Goal: Task Accomplishment & Management: Manage account settings

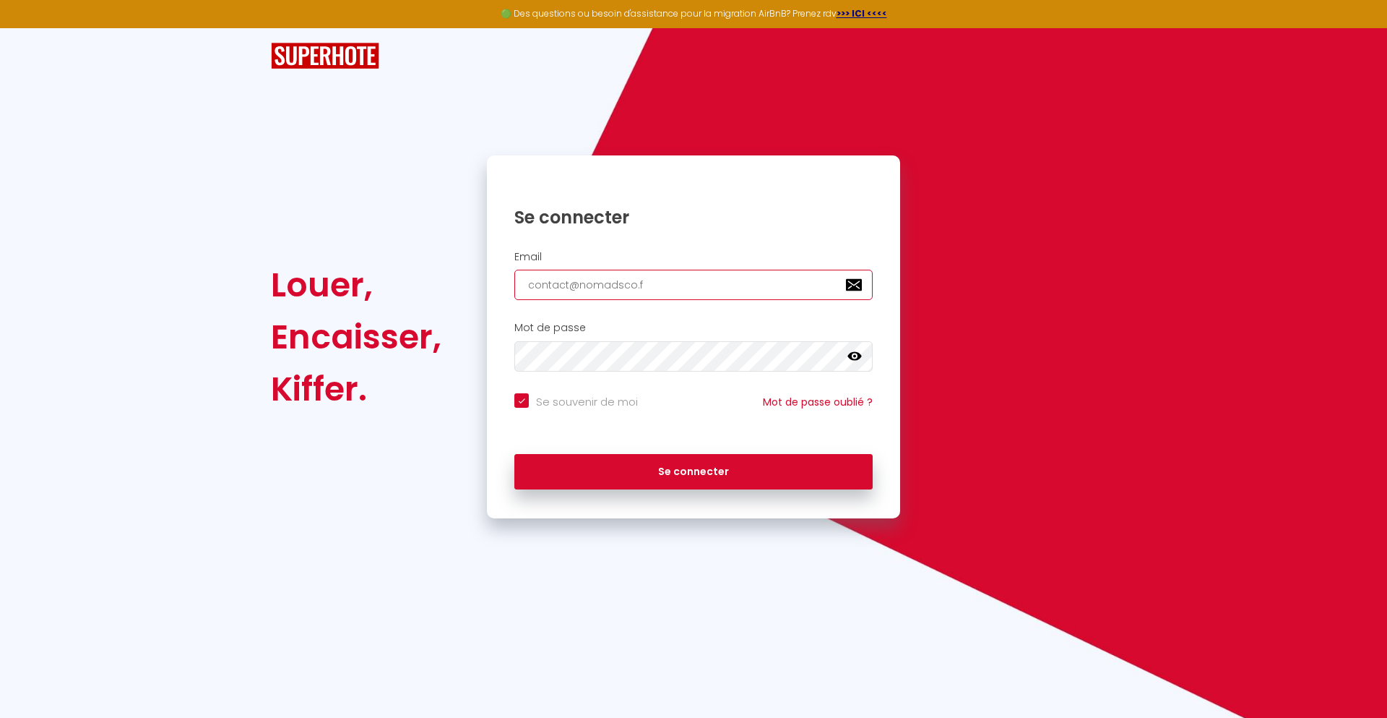
type input "[EMAIL_ADDRESS][DOMAIN_NAME]"
checkbox input "true"
type input "[EMAIL_ADDRESS][DOMAIN_NAME]"
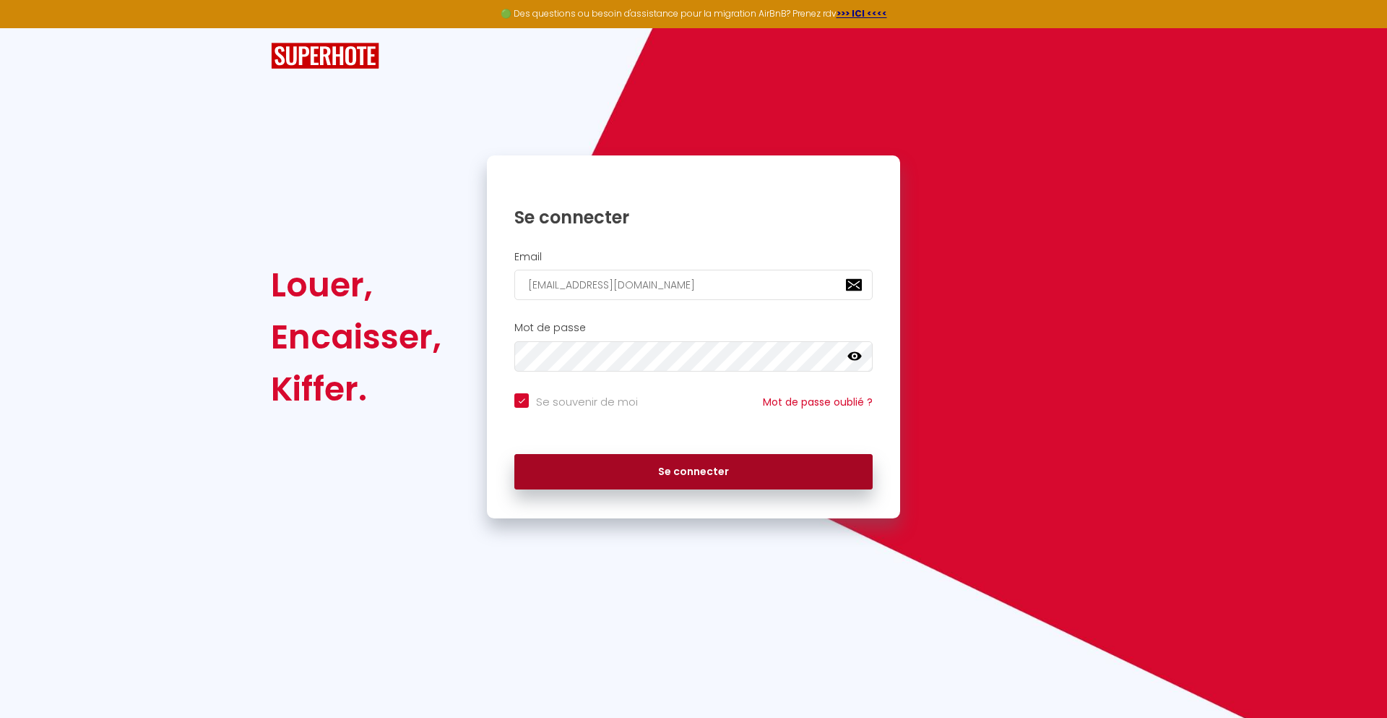
click at [694, 471] on button "Se connecter" at bounding box center [693, 472] width 358 height 36
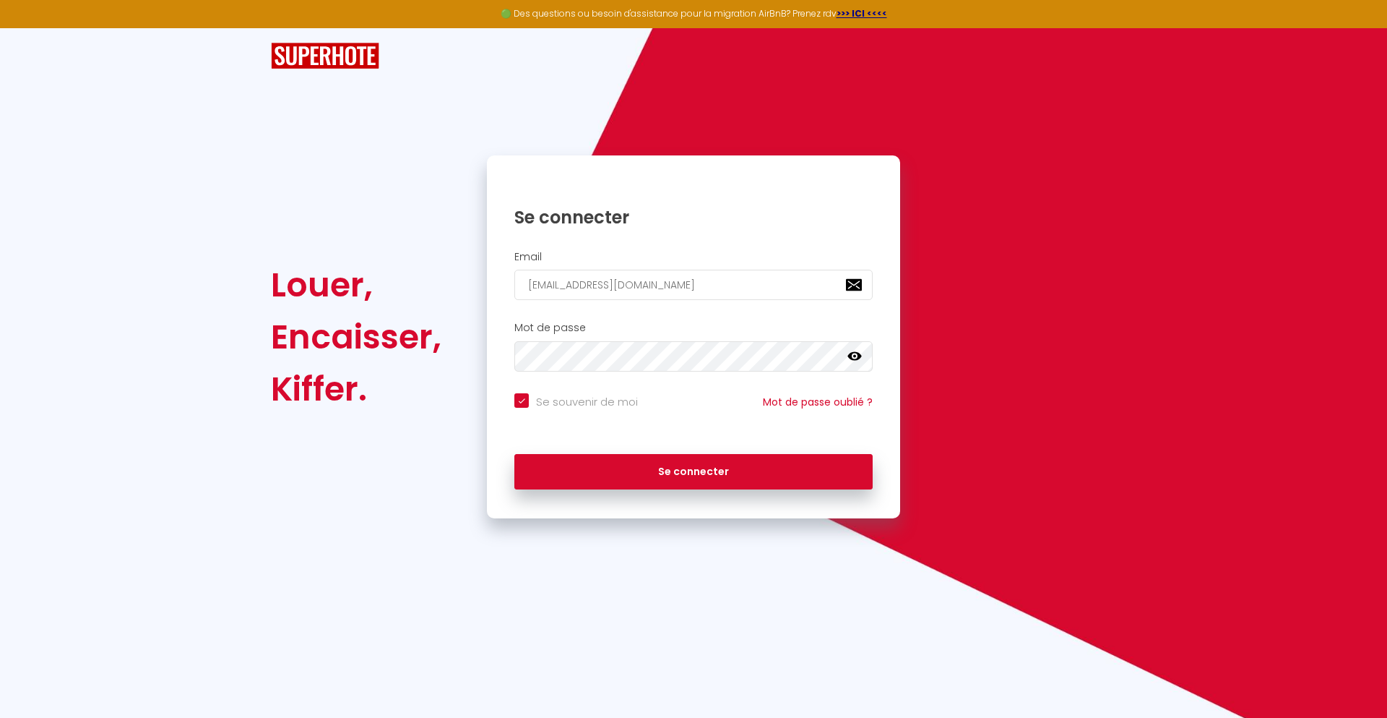
checkbox input "true"
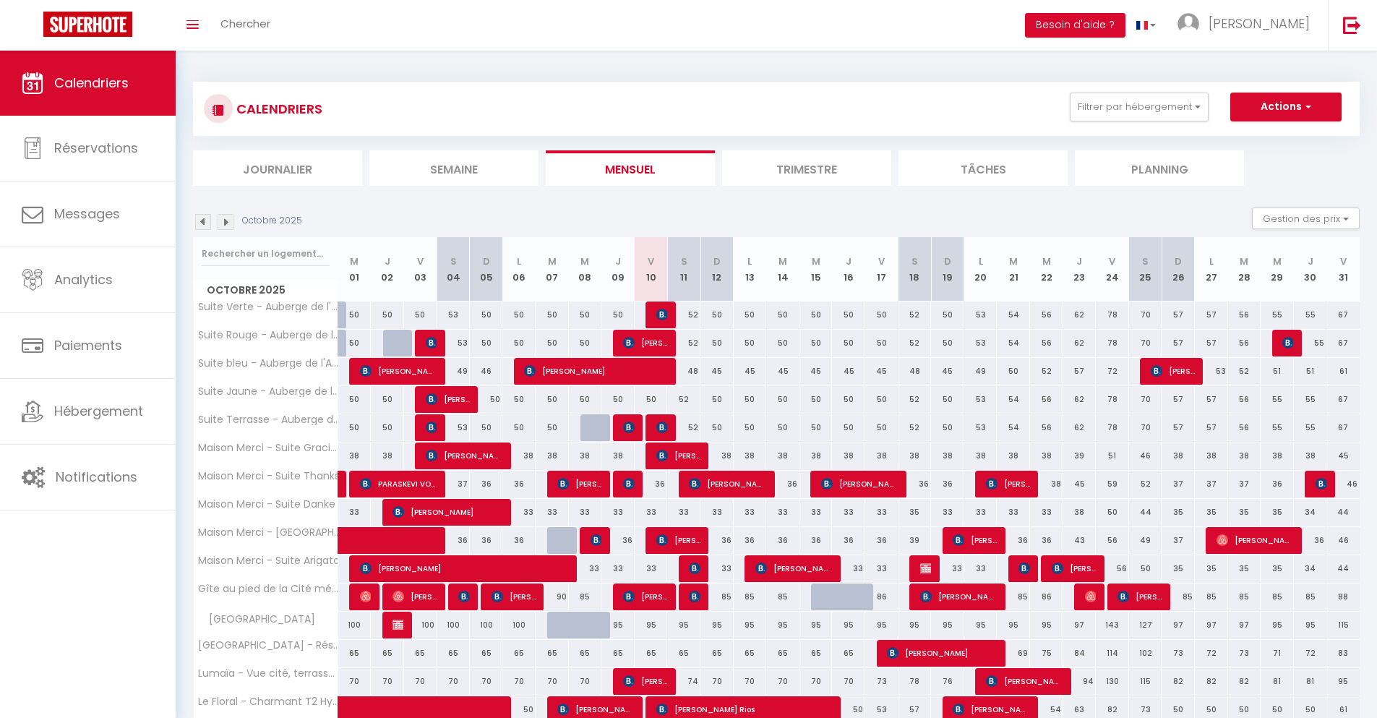
click at [277, 168] on li "Journalier" at bounding box center [277, 167] width 169 height 35
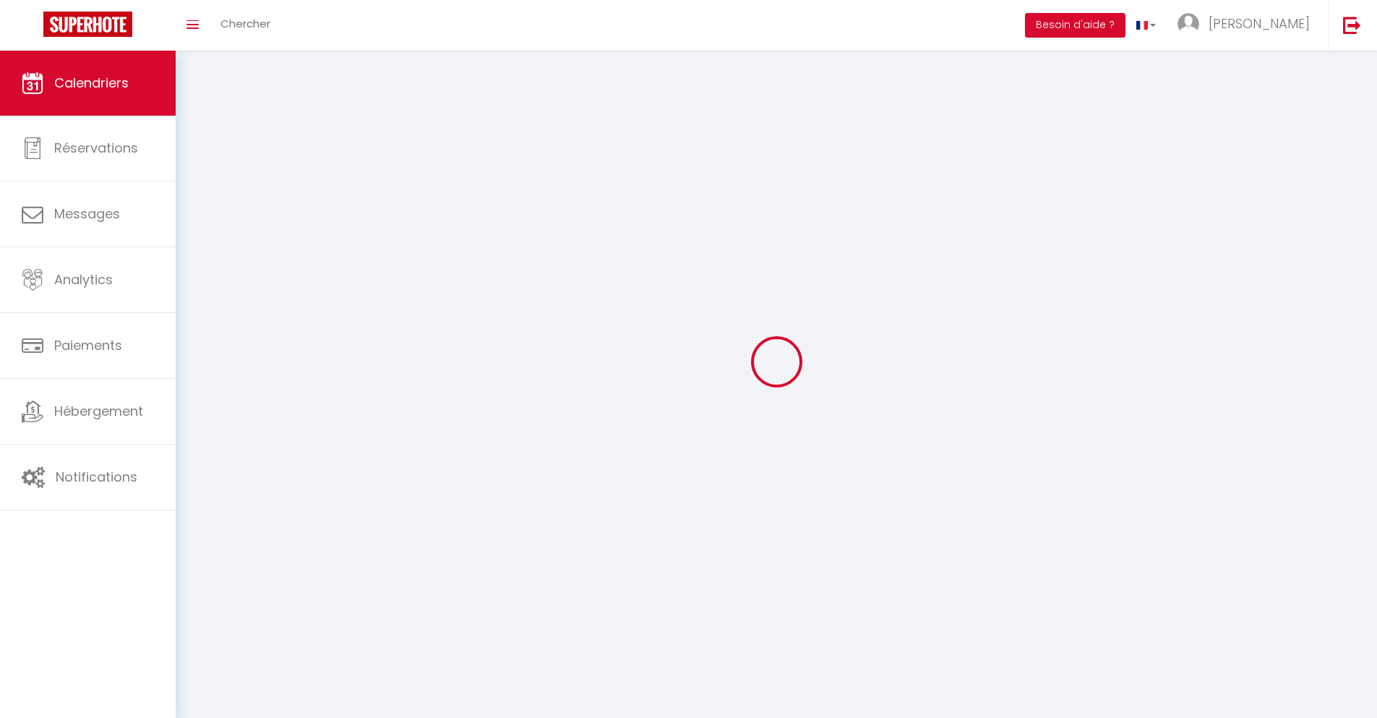
select select
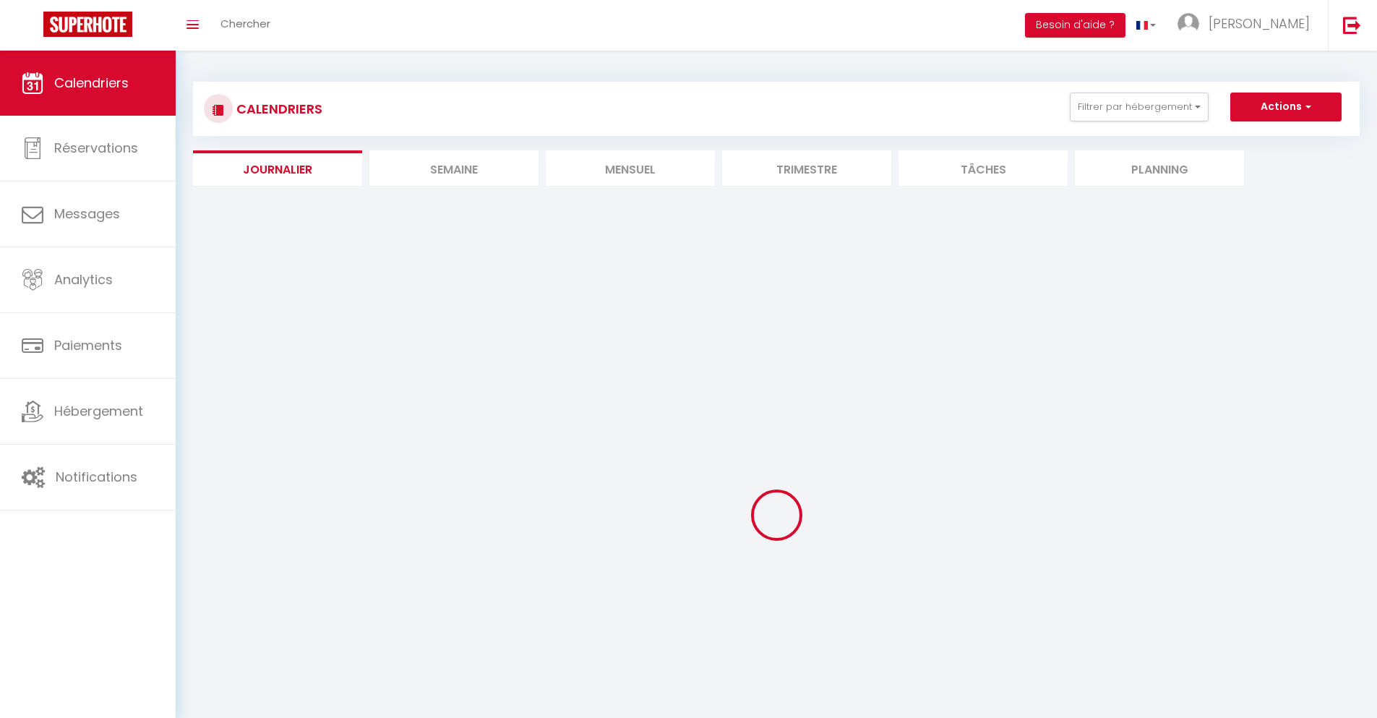
select select
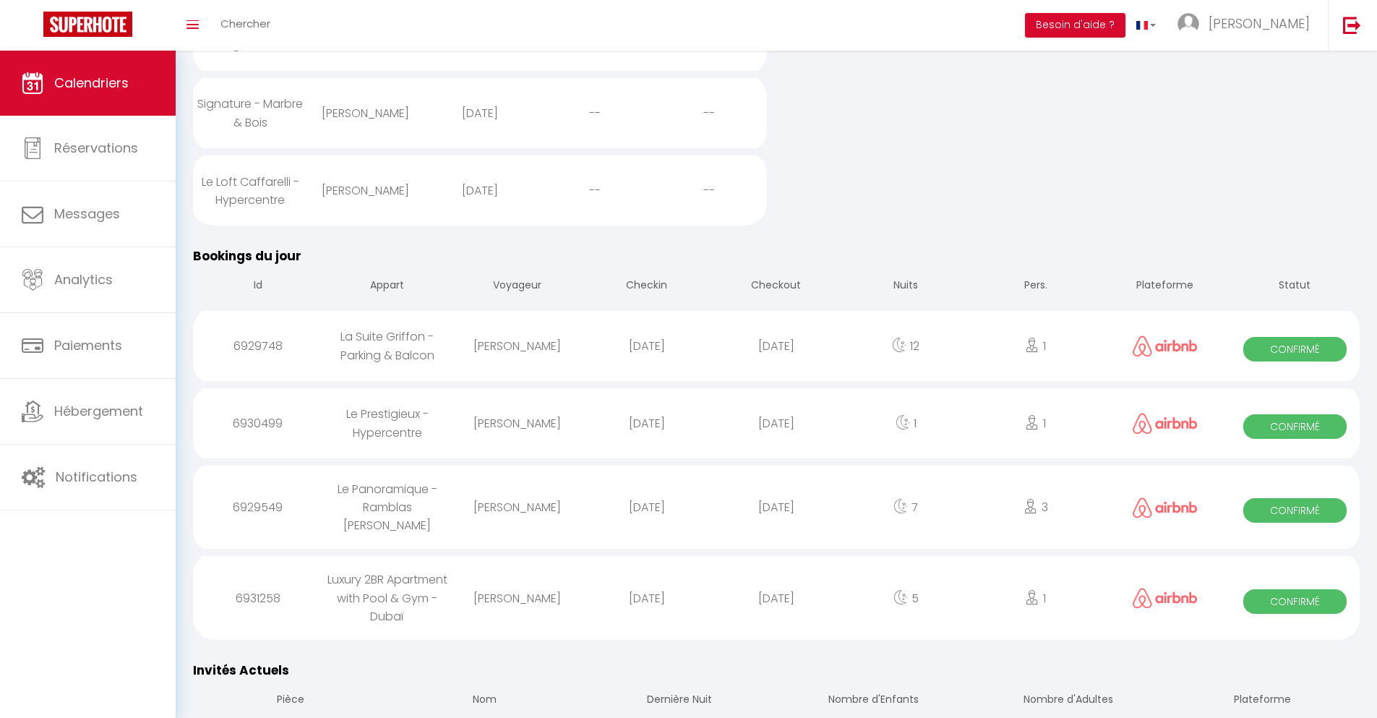
scroll to position [1085, 0]
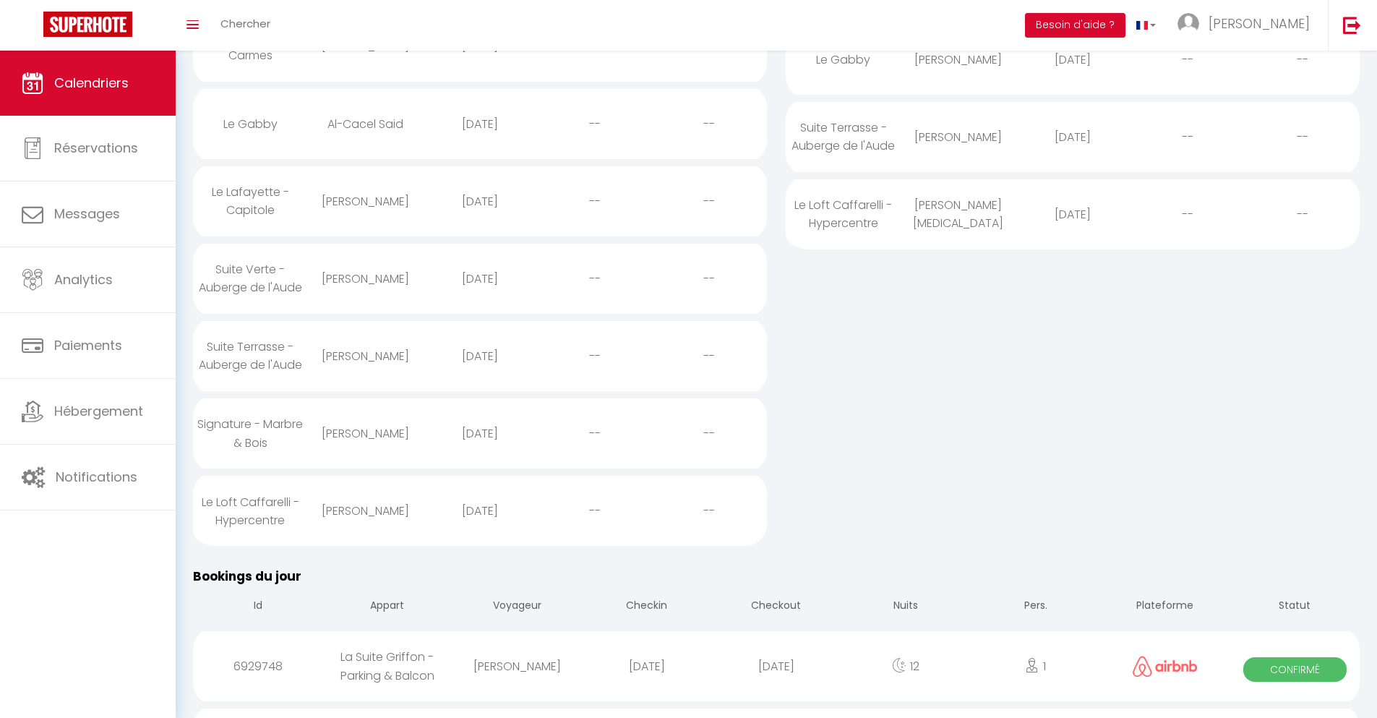
click at [776, 679] on div "[DATE]" at bounding box center [775, 665] width 129 height 47
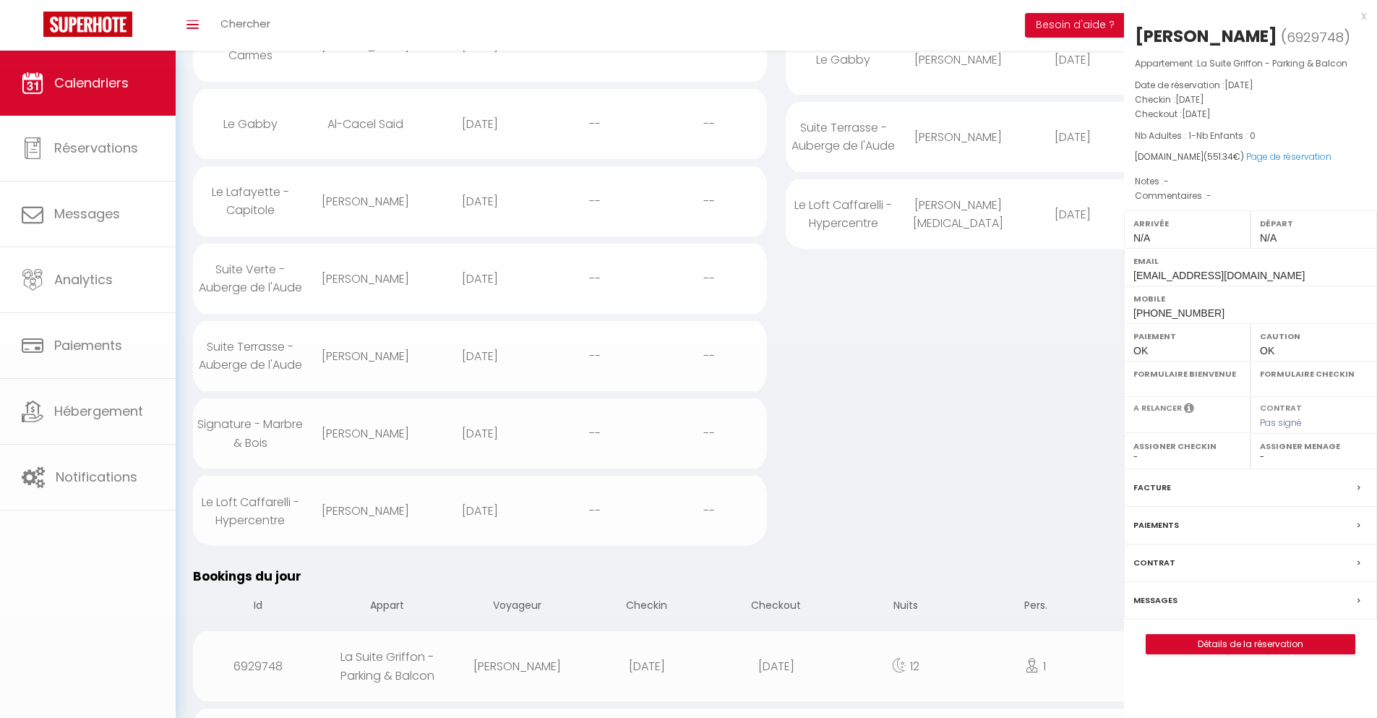
select select "0"
select select "1"
select select
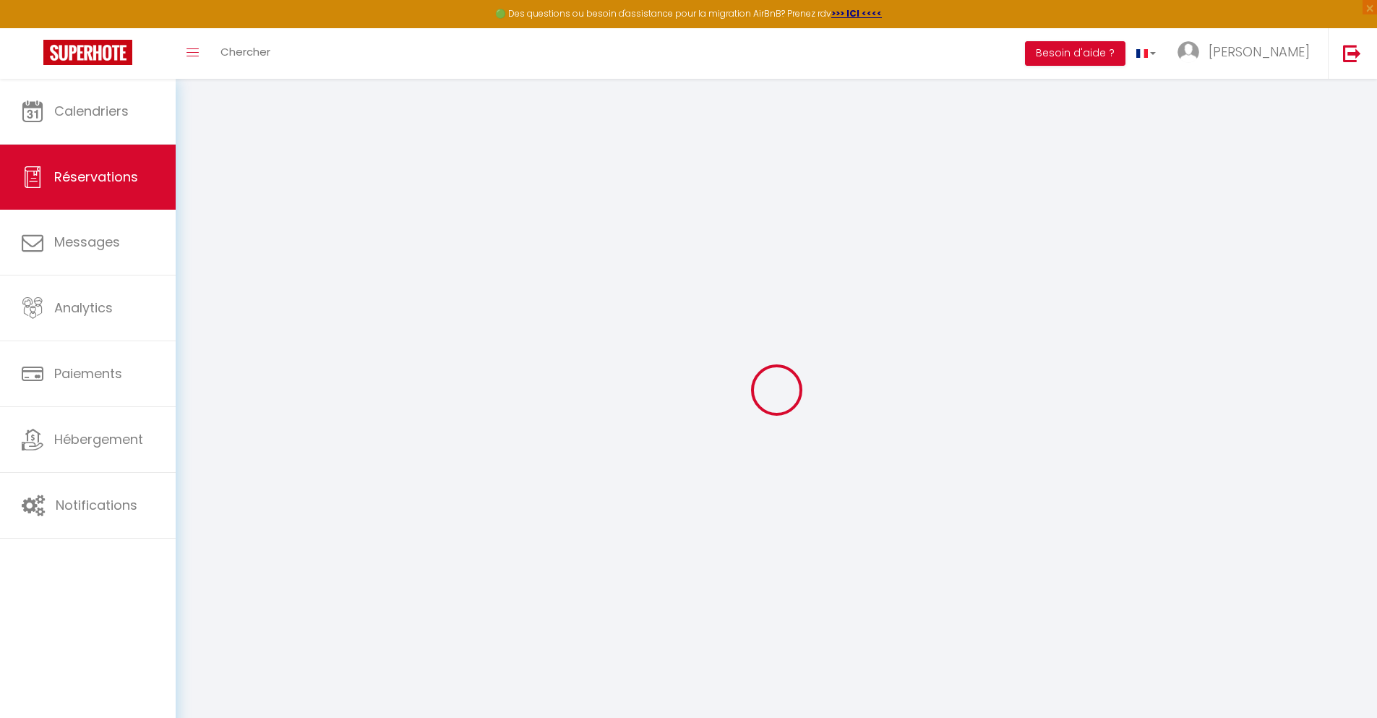
select select
checkbox input "false"
select select
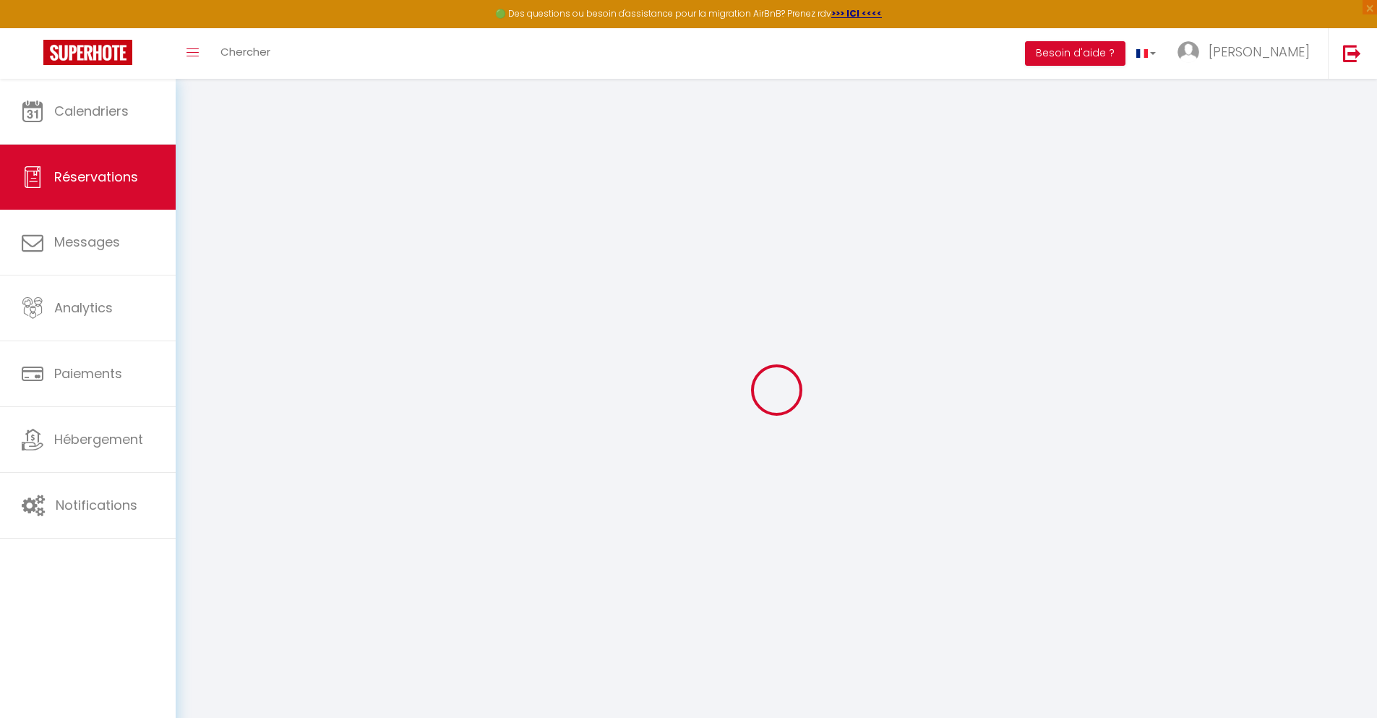
select select
checkbox input "false"
select select
type input "40"
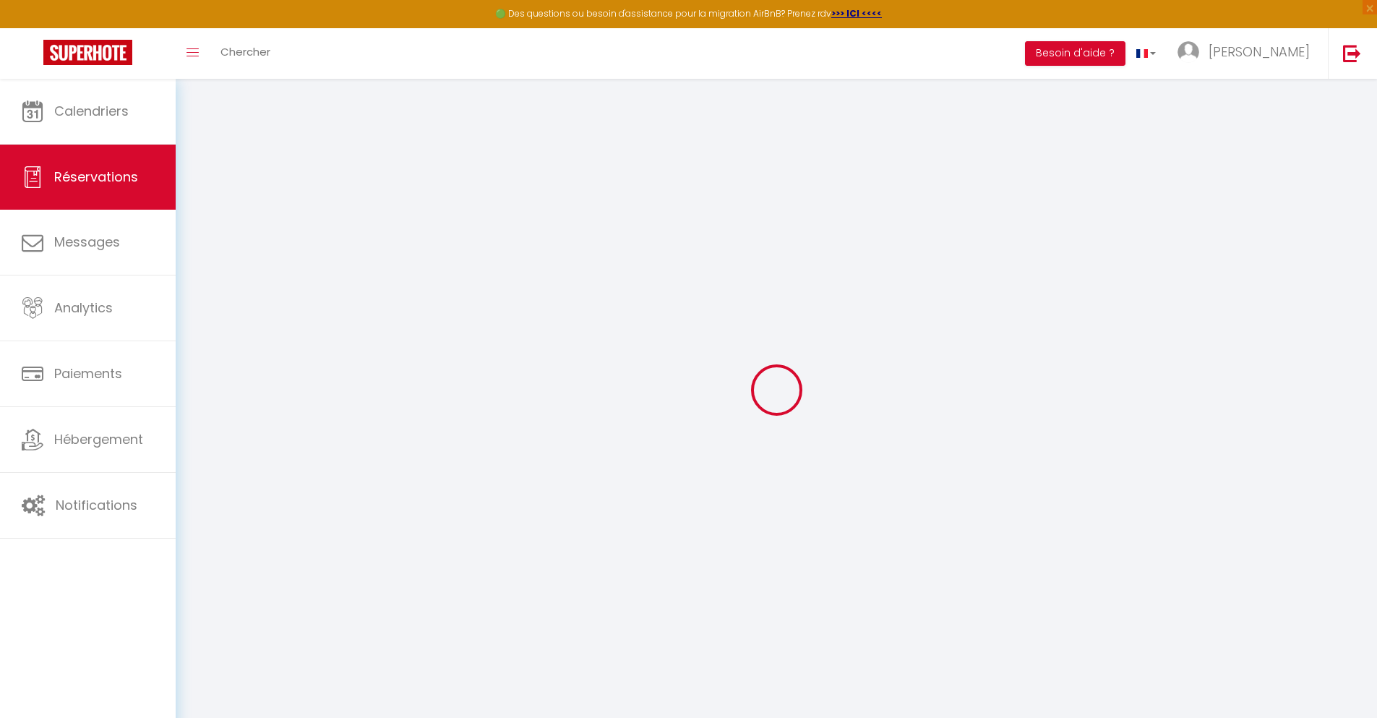
type input "34.34"
select select
checkbox input "false"
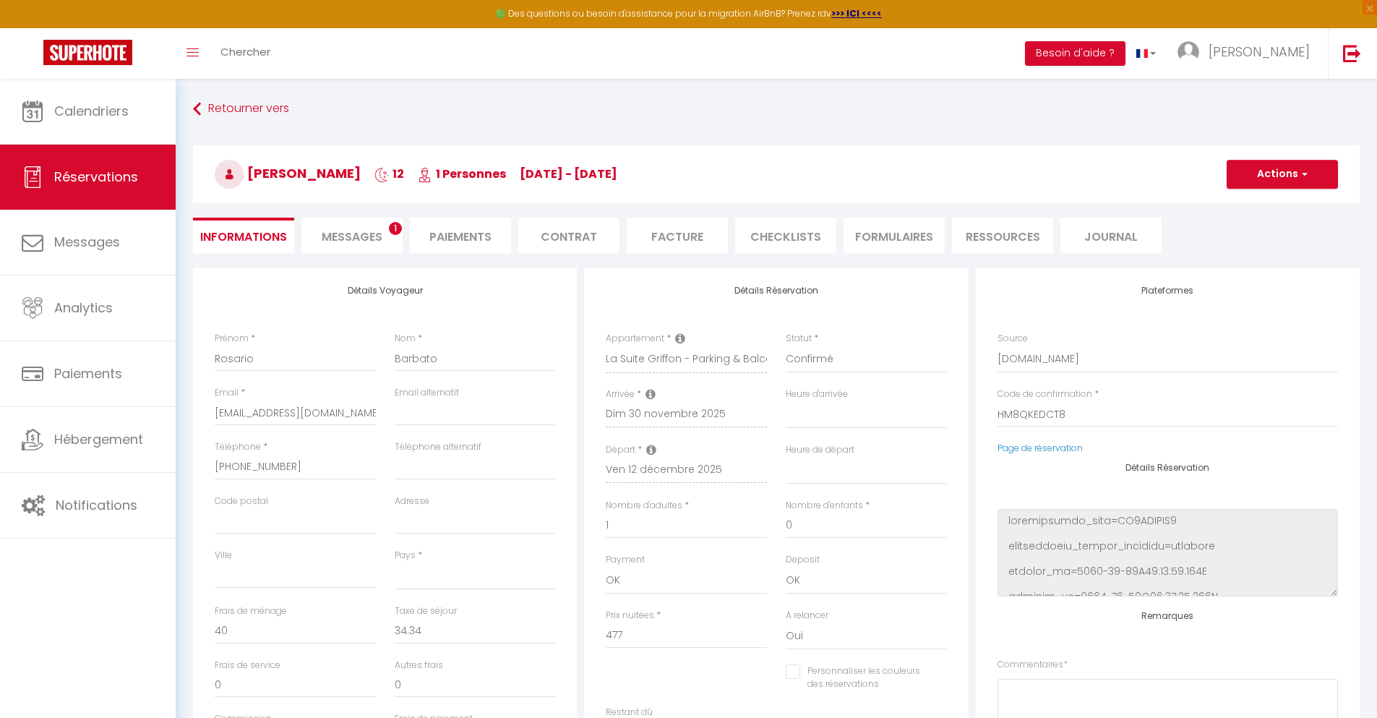
select select
checkbox input "false"
select select
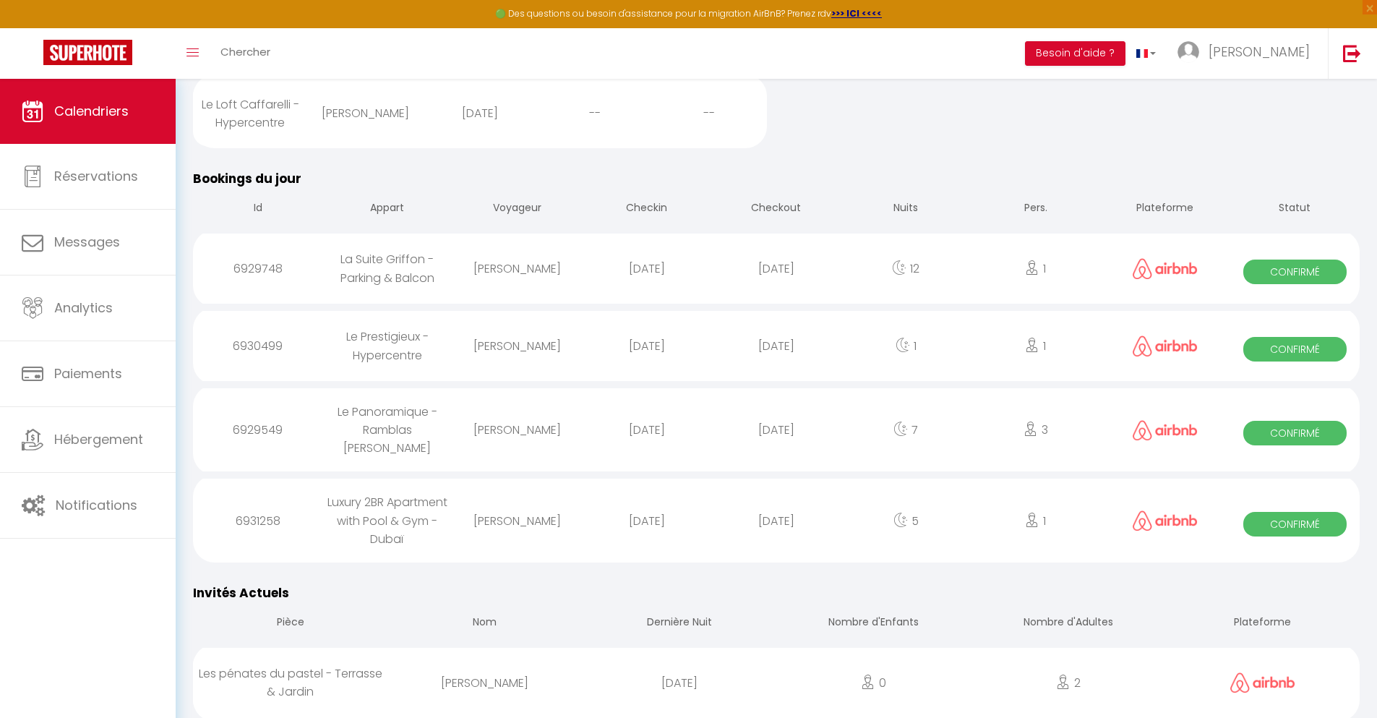
scroll to position [1191, 0]
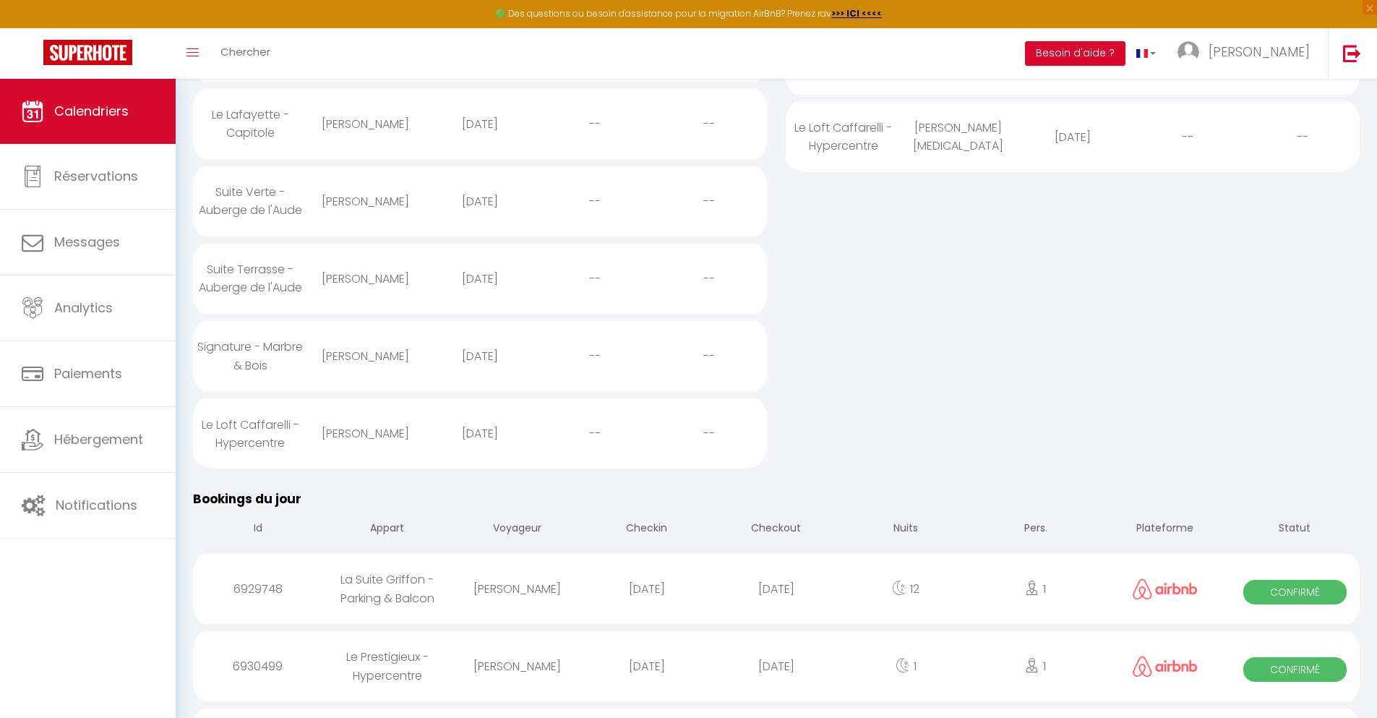
click at [776, 679] on div "[DATE]" at bounding box center [775, 665] width 129 height 47
select select "0"
select select "1"
select select
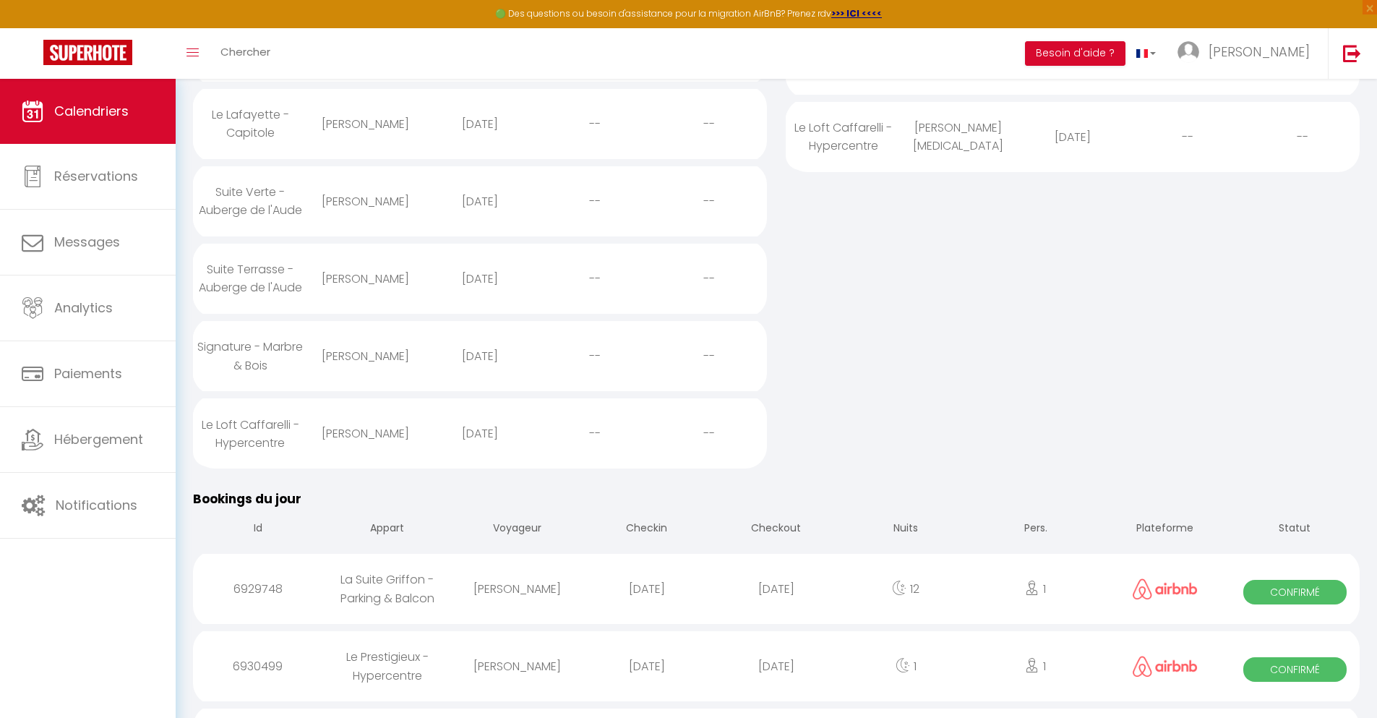
select select
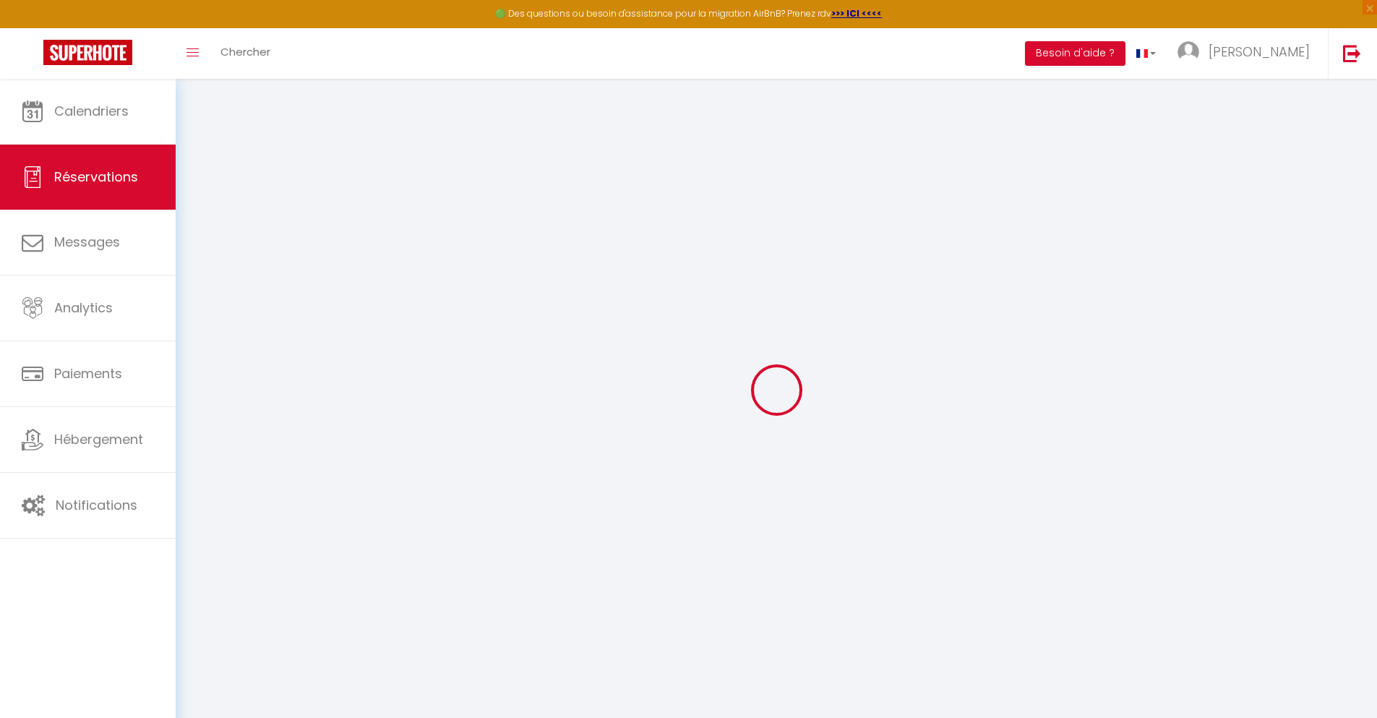
select select
checkbox input "false"
select select
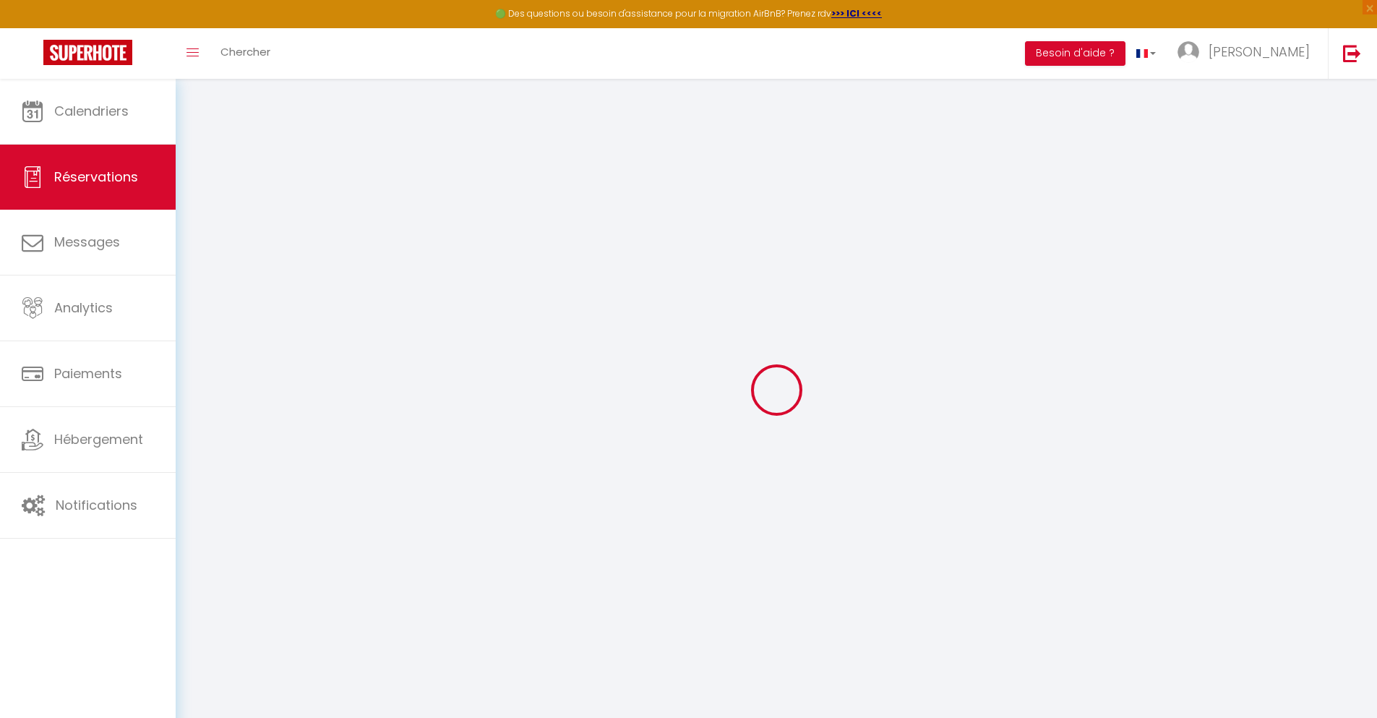
select select
checkbox input "false"
select select
type input "40"
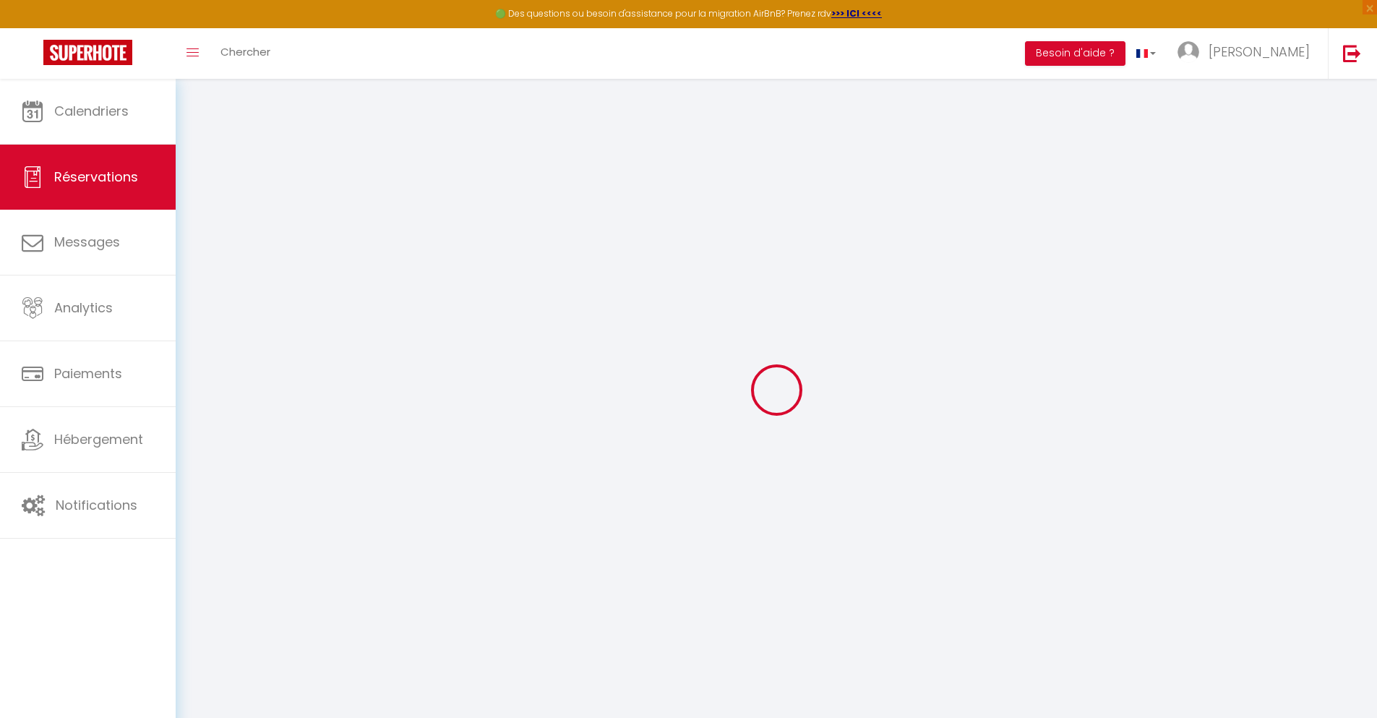
type input "4.96"
select select
checkbox input "false"
select select
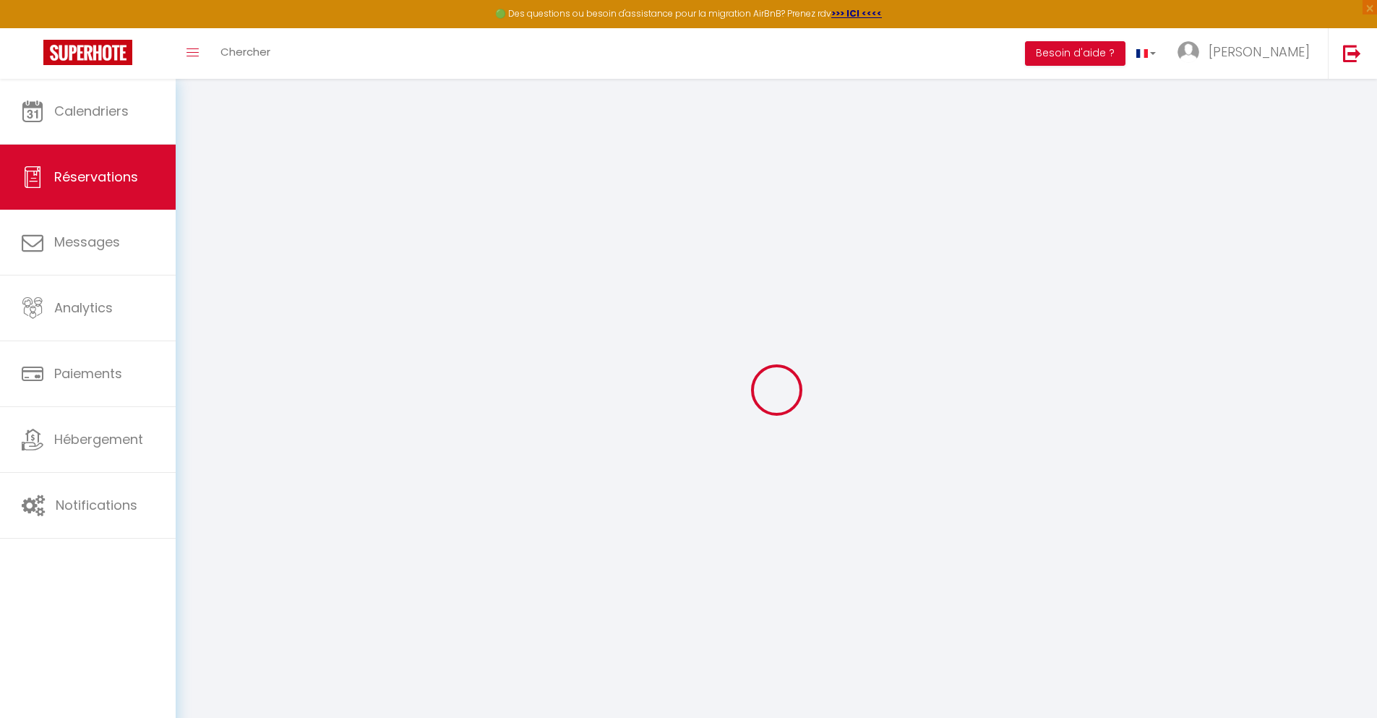
checkbox input "false"
select select
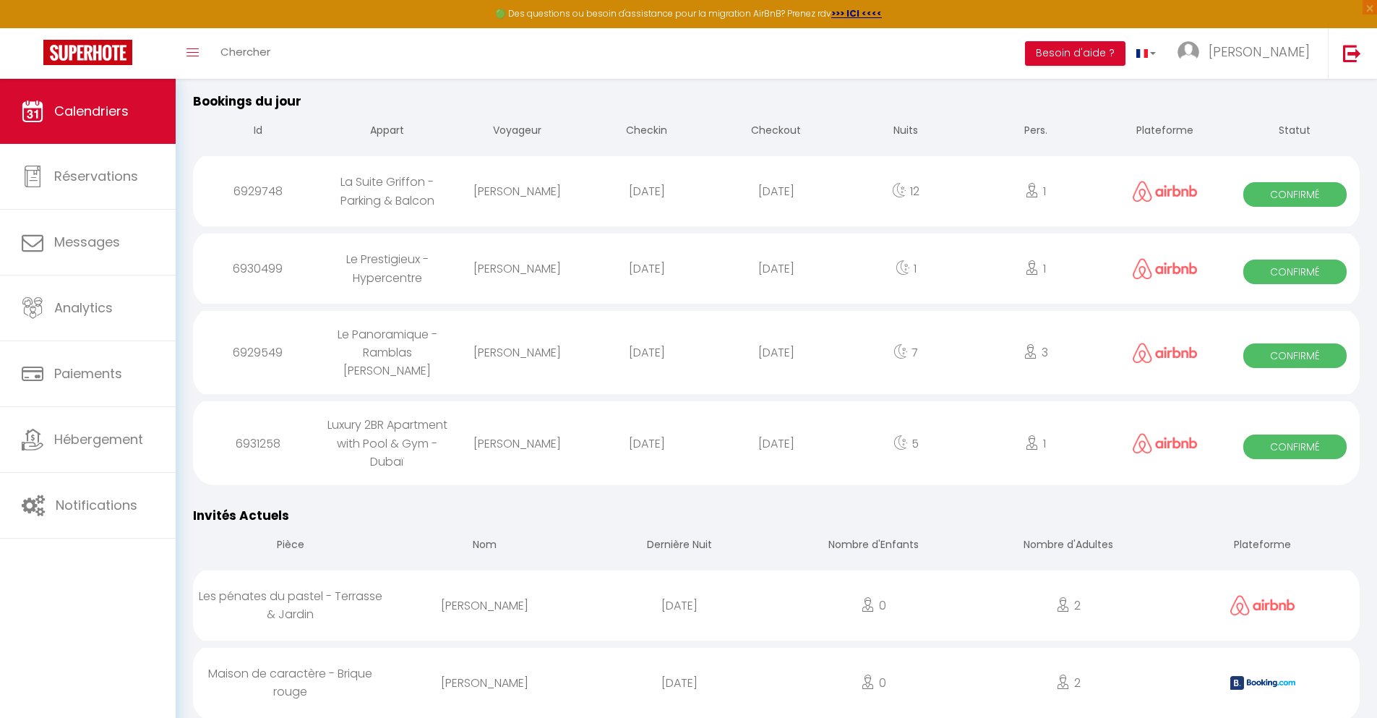
scroll to position [1268, 0]
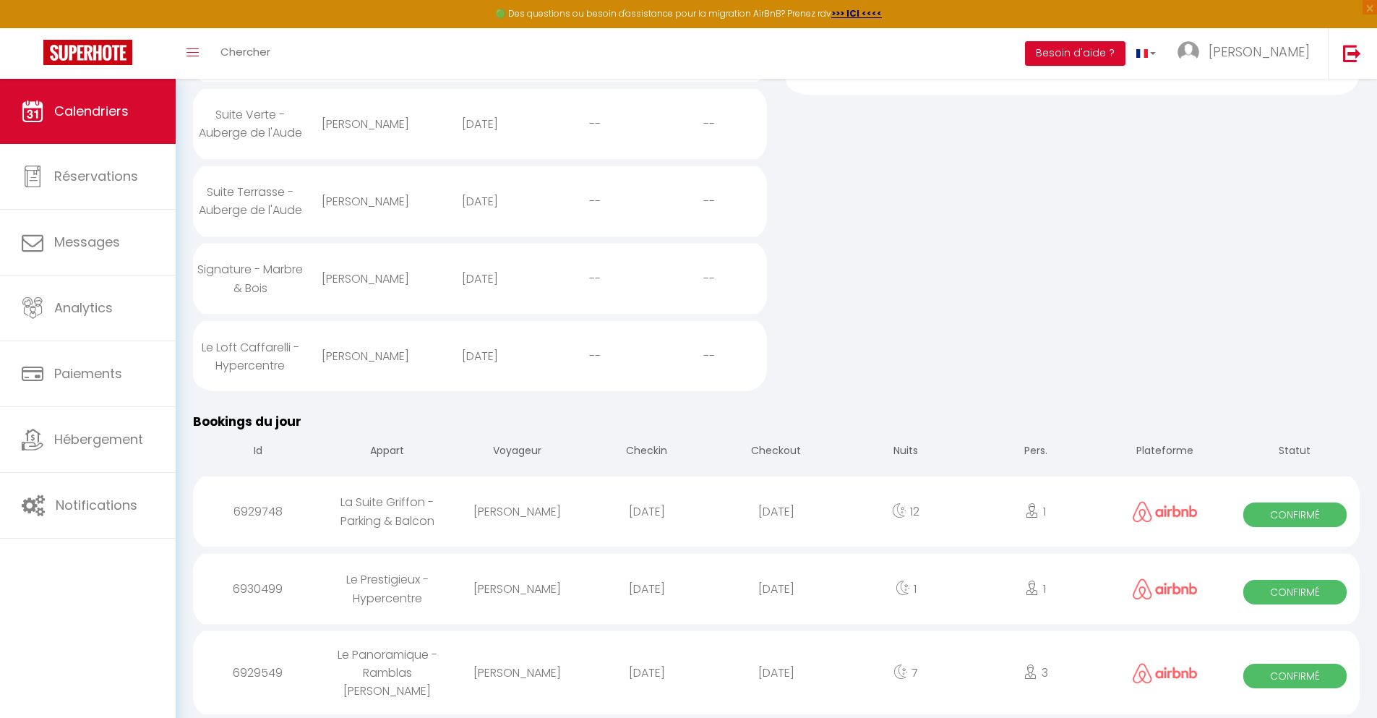
click at [776, 679] on div "[DATE]" at bounding box center [775, 672] width 129 height 47
select select "0"
select select "1"
select select
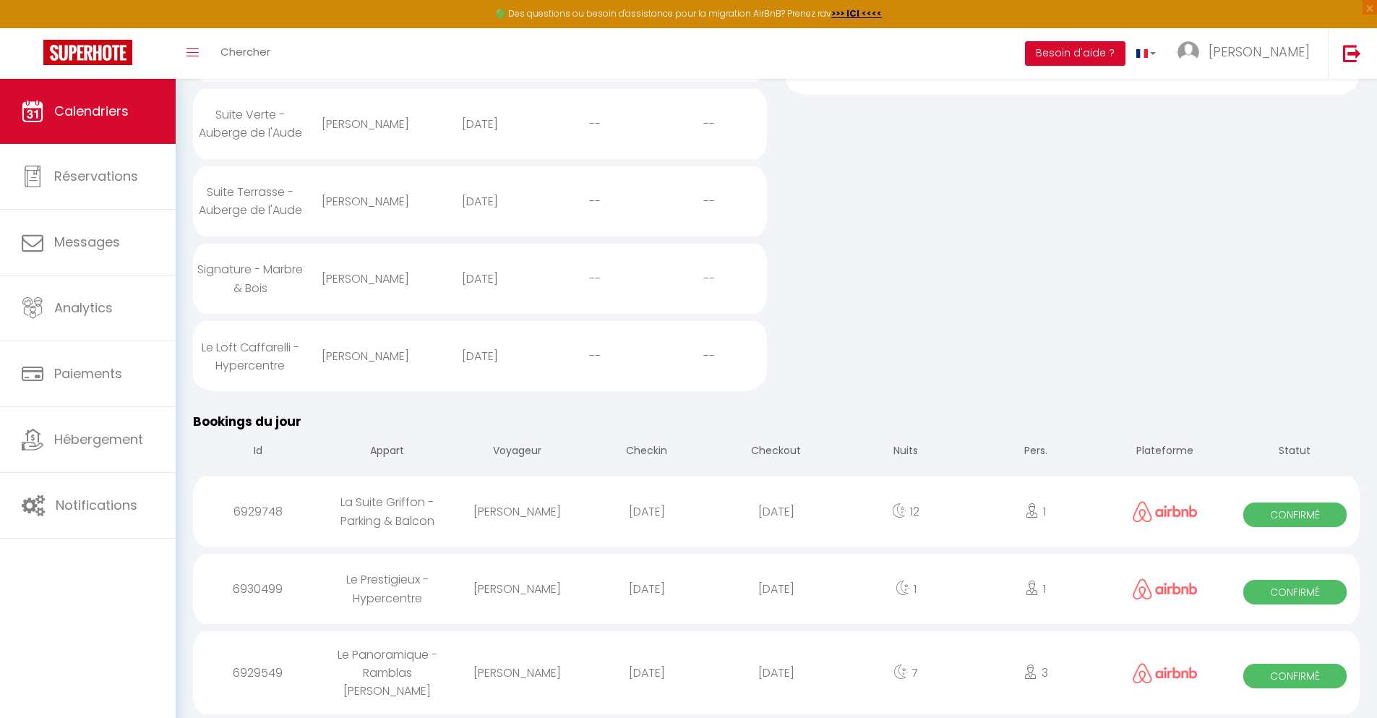
select select
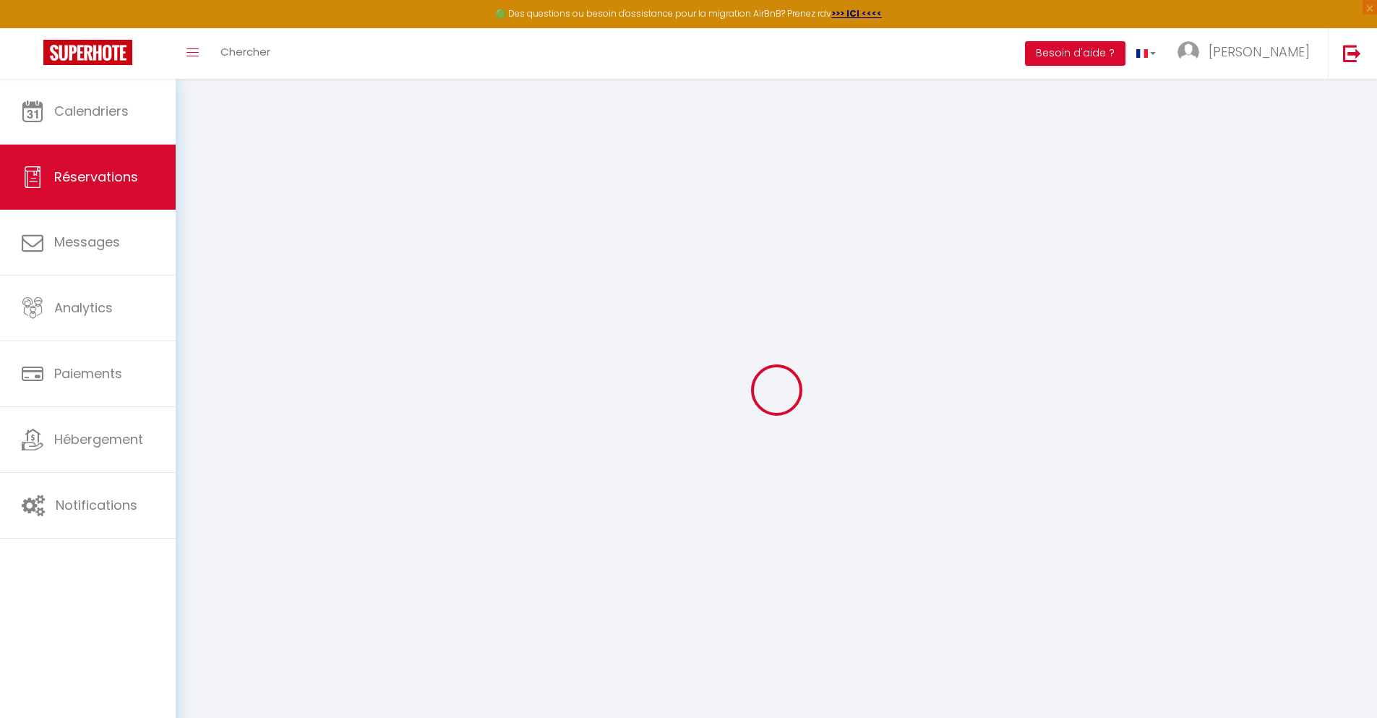
select select
checkbox input "false"
select select
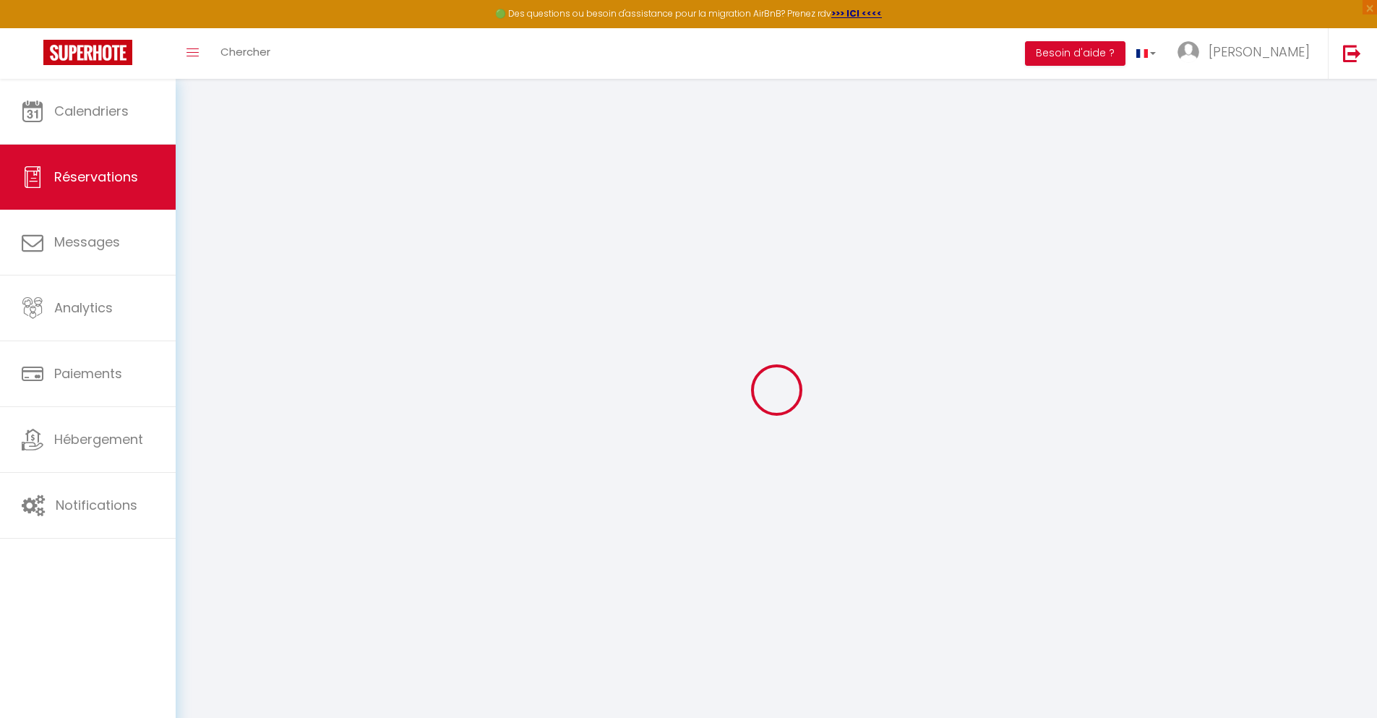
select select
checkbox input "false"
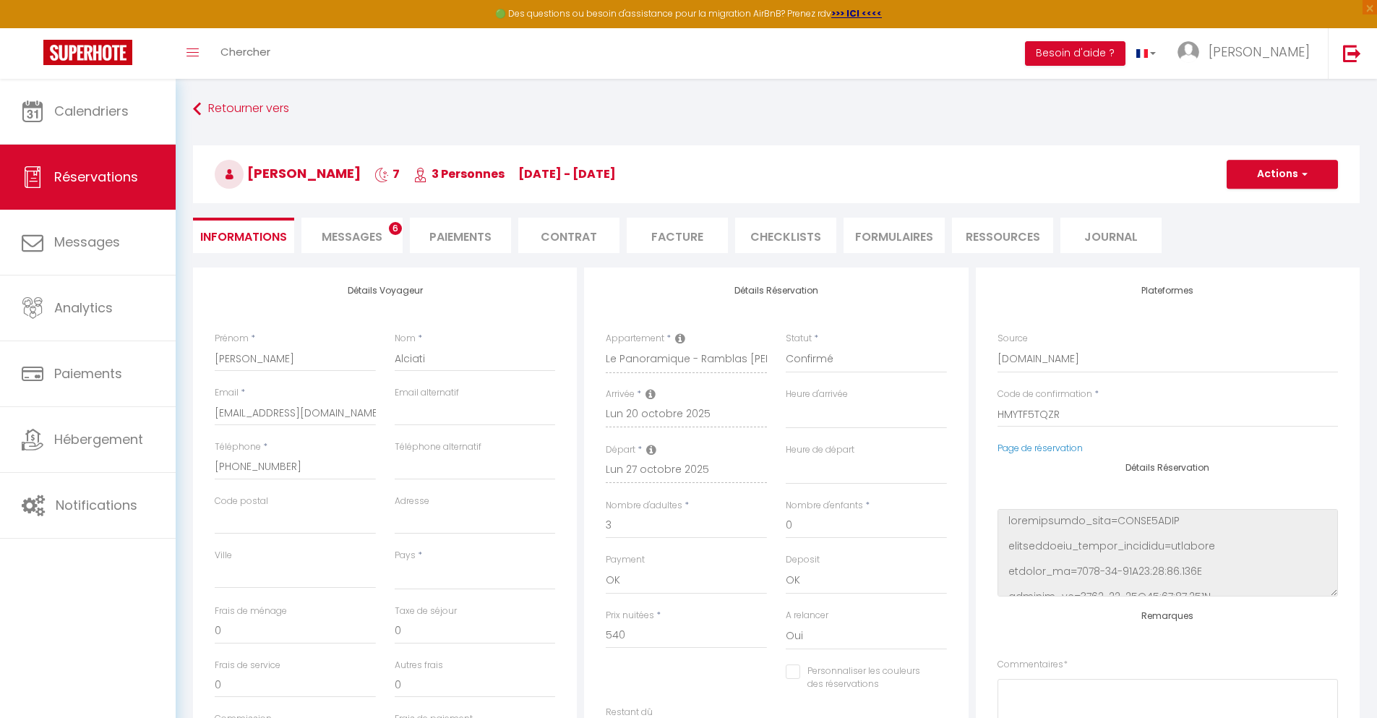
select select
type input "70"
type input "38.88"
select select
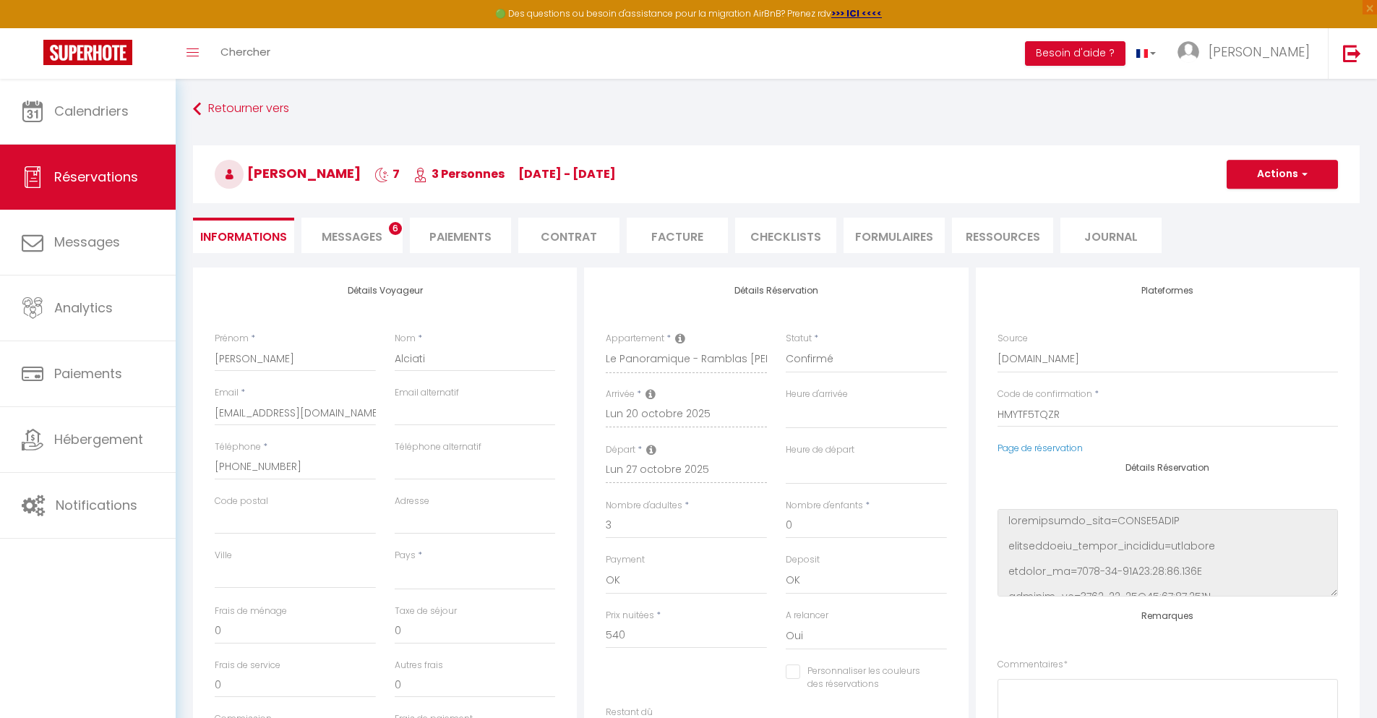
checkbox input "false"
select select
checkbox input "false"
select select
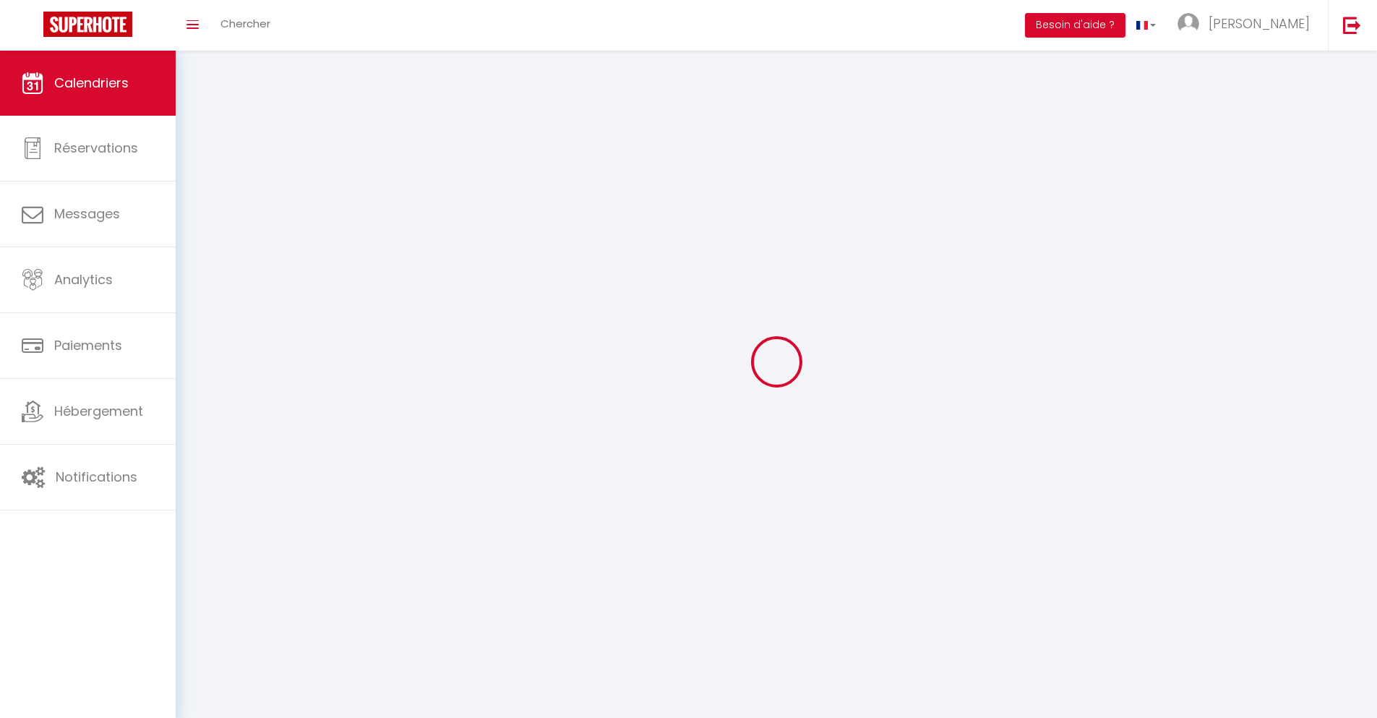
scroll to position [79, 0]
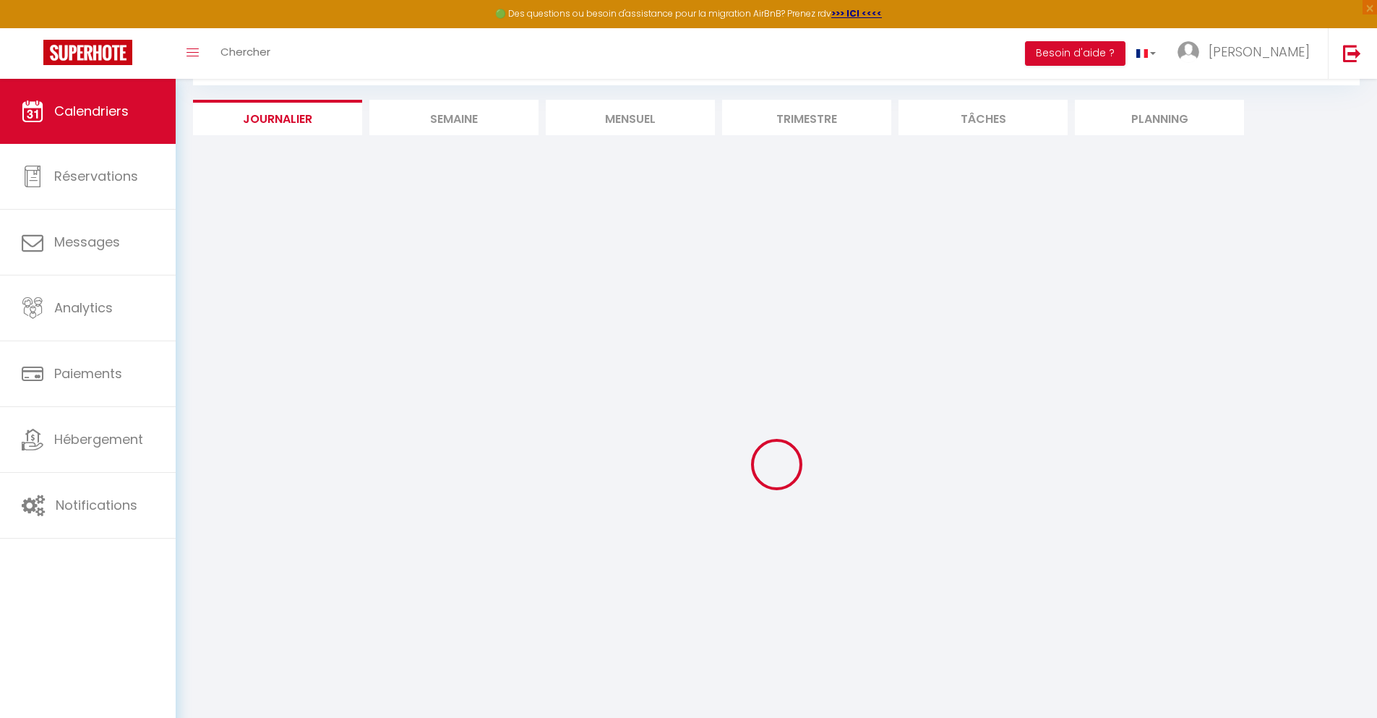
select select
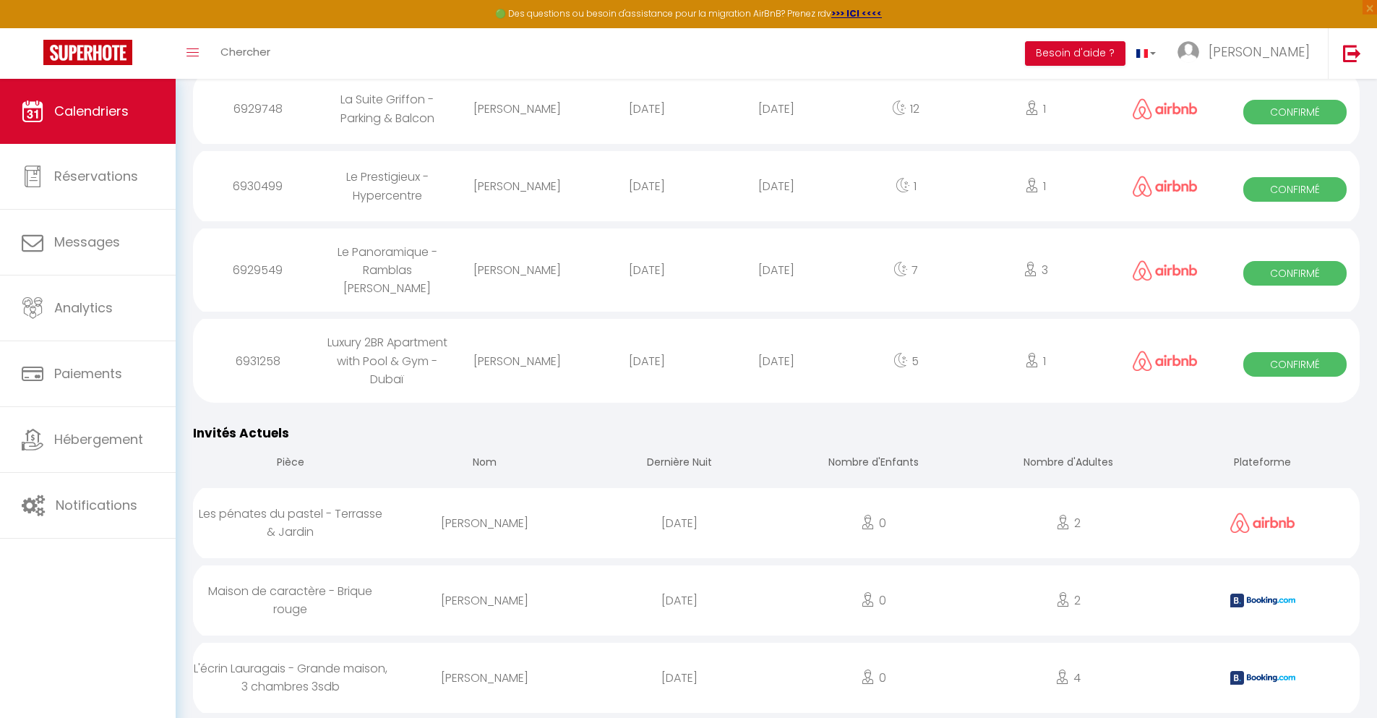
scroll to position [1356, 0]
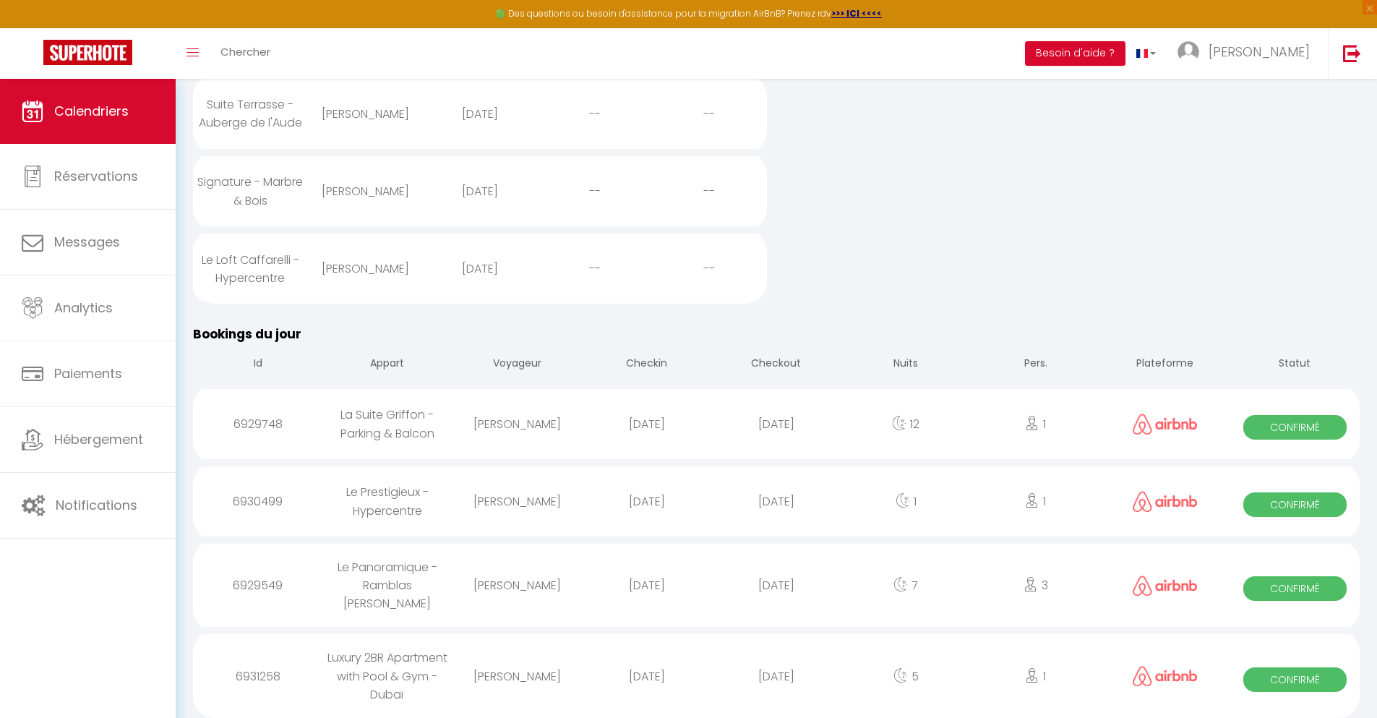
click at [776, 673] on div "[DATE]" at bounding box center [775, 676] width 129 height 47
select select "0"
select select "1"
select select
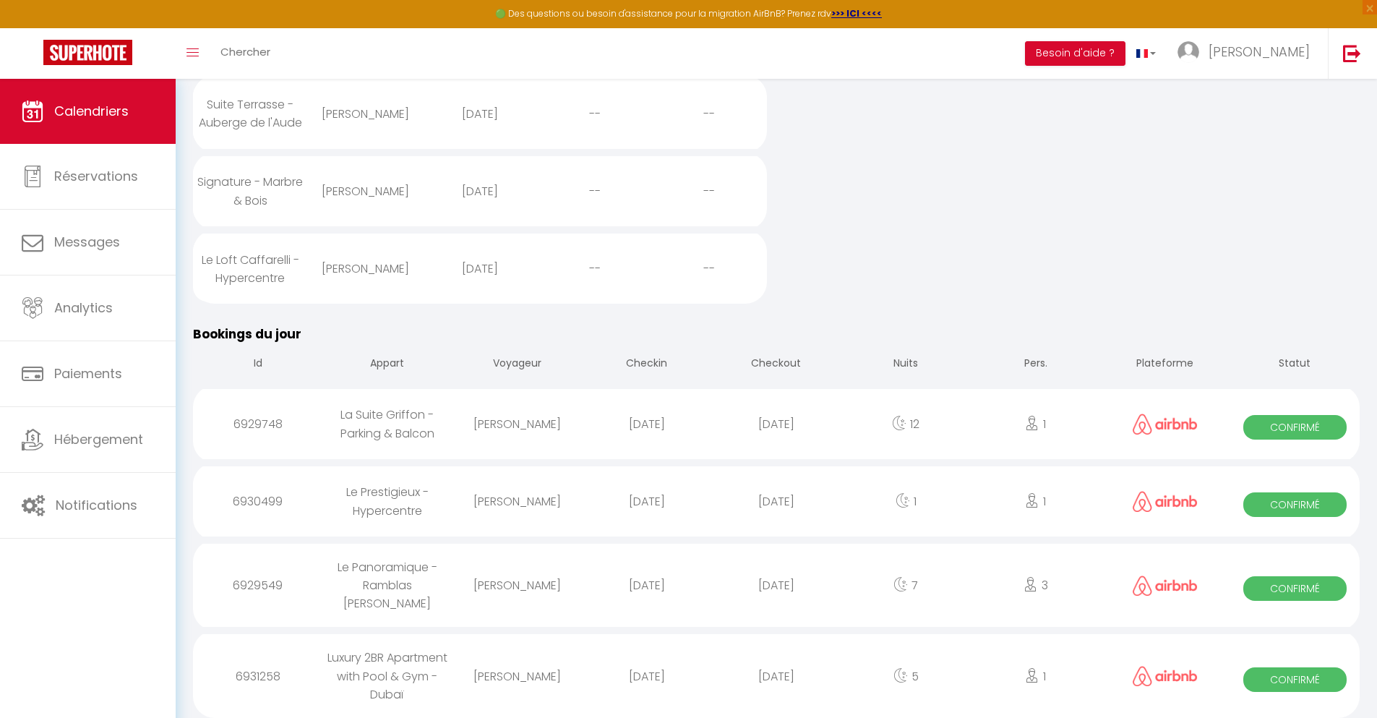
select select
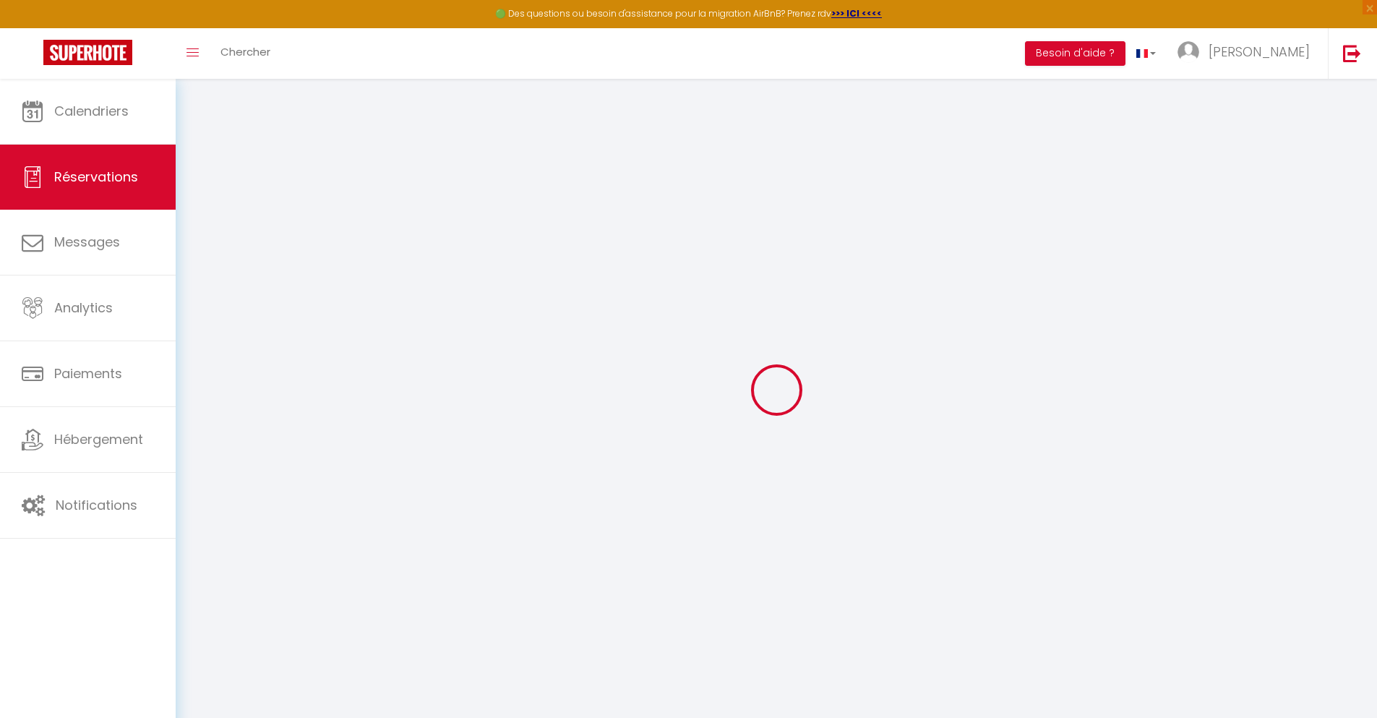
select select
checkbox input "false"
select select
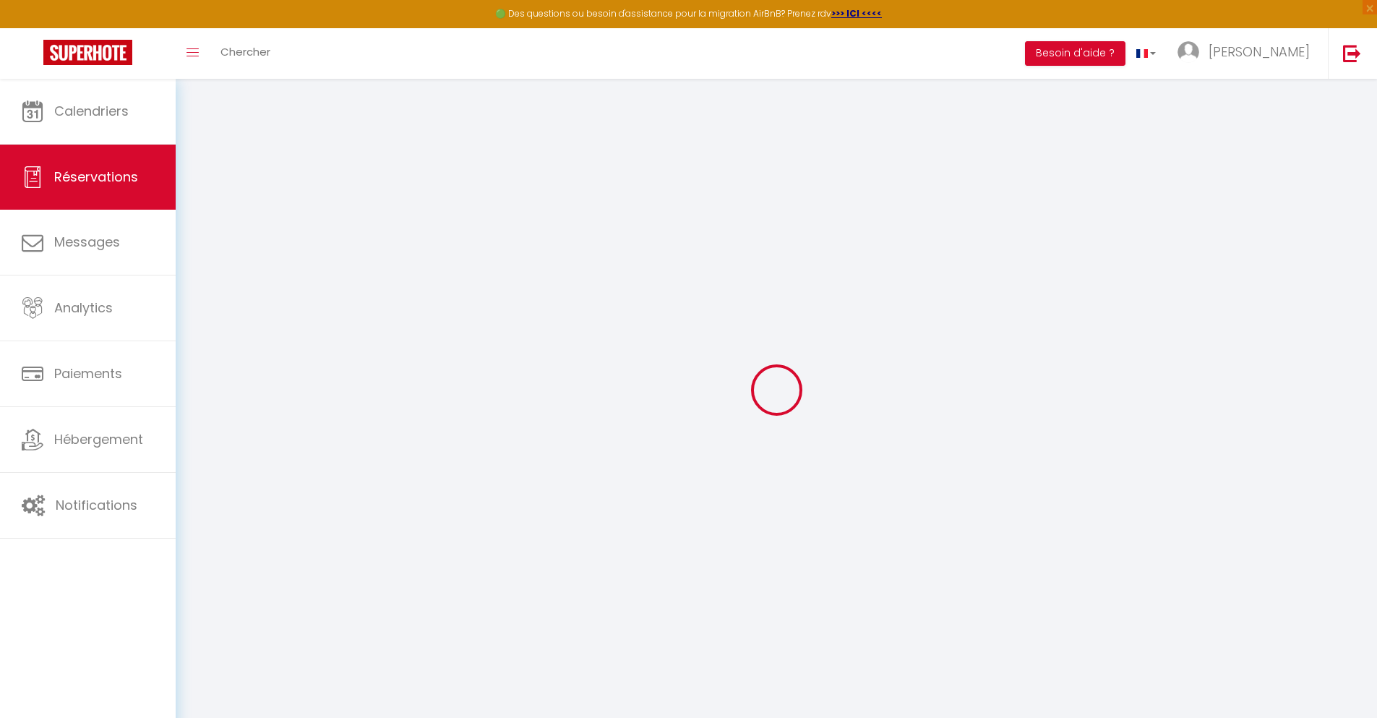
type input "300"
select select
checkbox input "false"
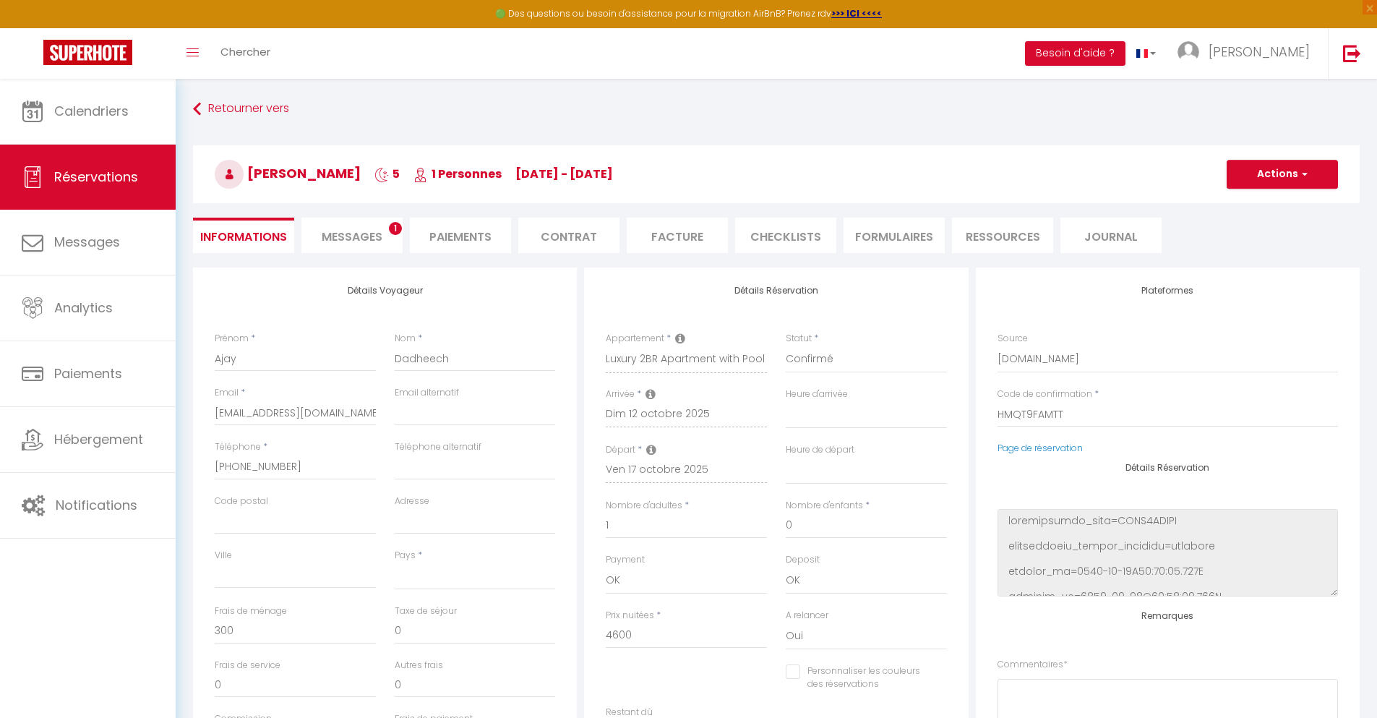
select select
checkbox input "false"
select select
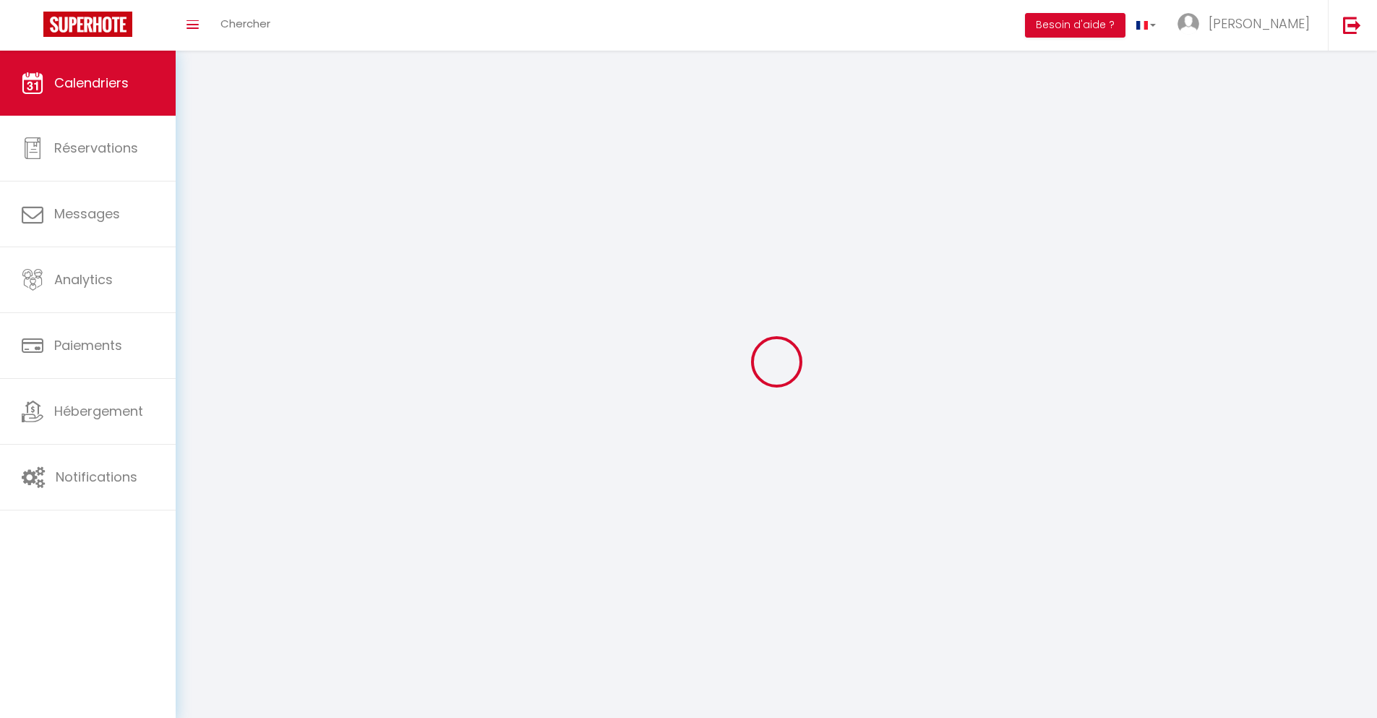
scroll to position [79, 0]
